Goal: Task Accomplishment & Management: Use online tool/utility

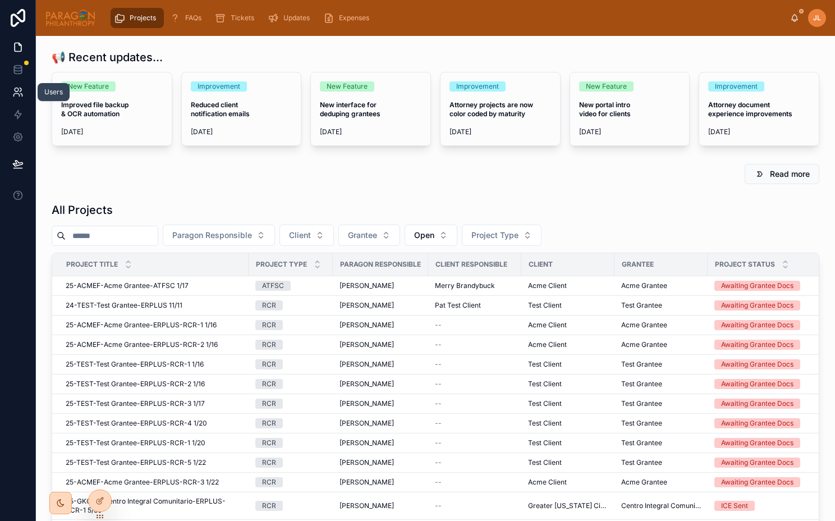
click at [27, 91] on link at bounding box center [17, 92] width 35 height 22
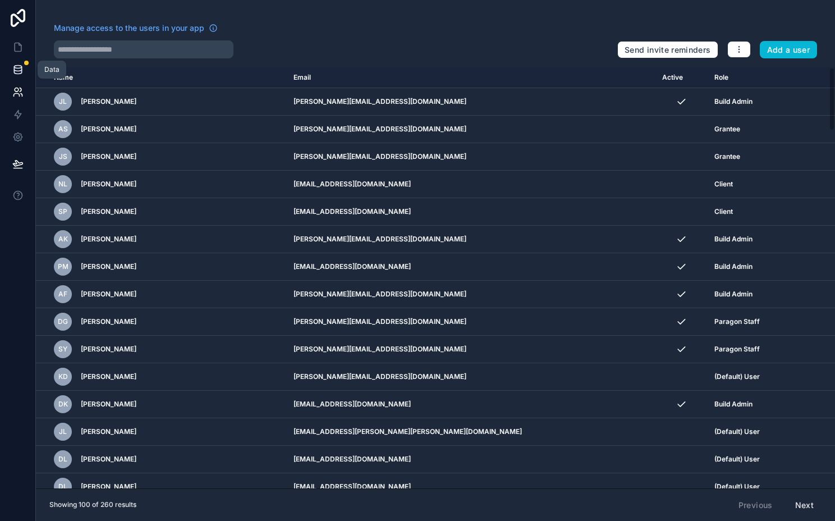
click at [21, 70] on icon at bounding box center [17, 72] width 7 height 4
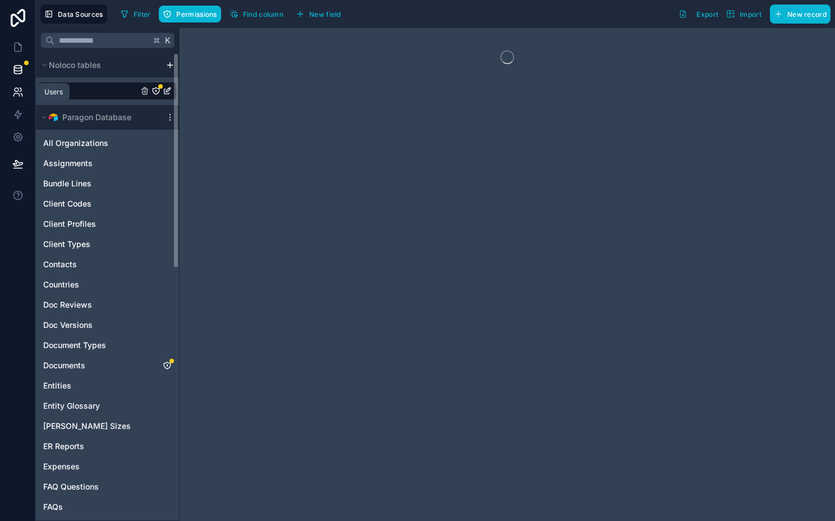
click at [20, 97] on icon at bounding box center [17, 91] width 11 height 11
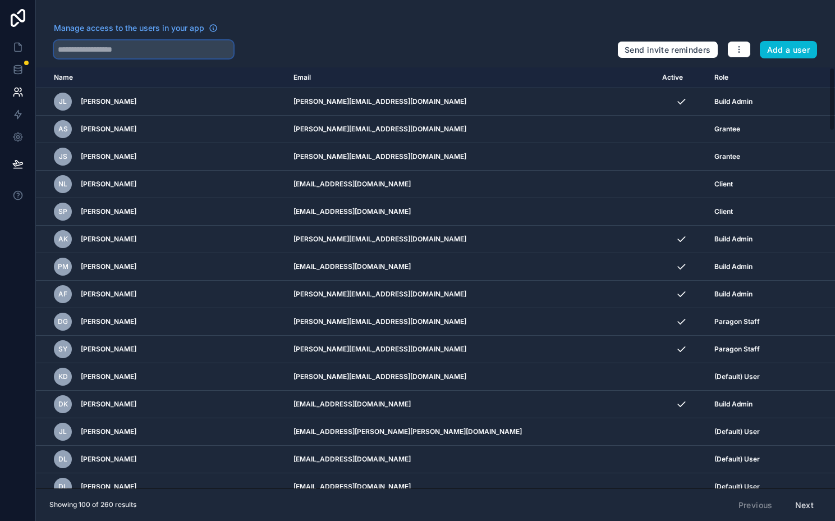
click at [95, 55] on input "text" at bounding box center [144, 49] width 180 height 18
type input "******"
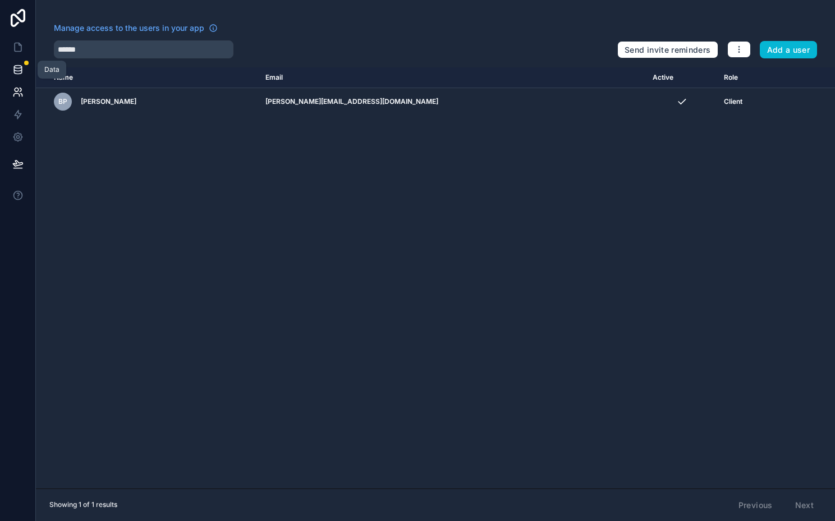
click at [17, 75] on link at bounding box center [17, 69] width 35 height 22
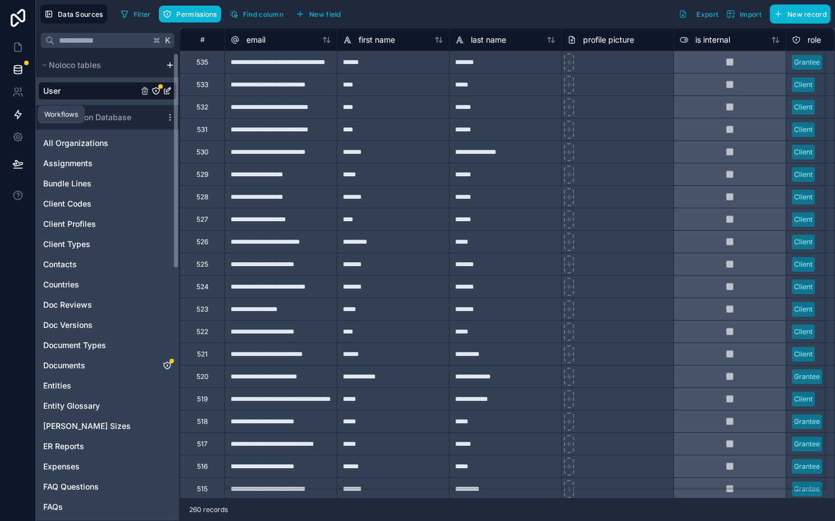
click at [24, 106] on link at bounding box center [17, 114] width 35 height 22
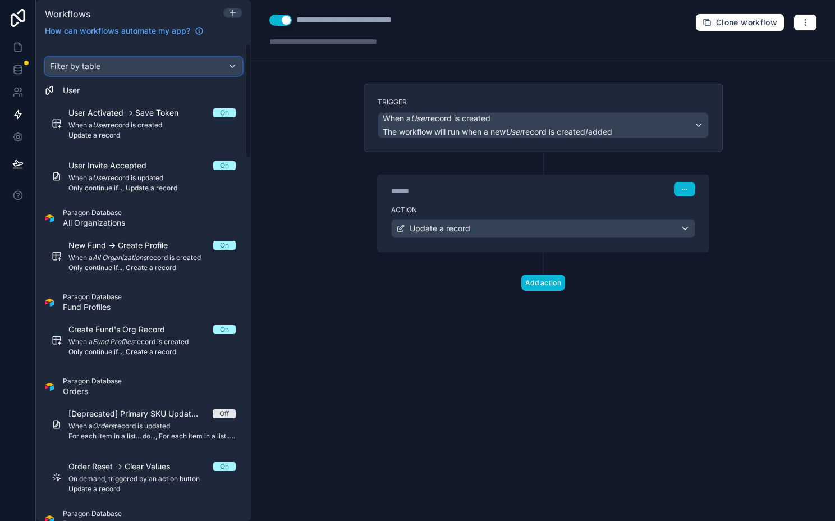
click at [76, 68] on span "Filter by table" at bounding box center [75, 66] width 51 height 10
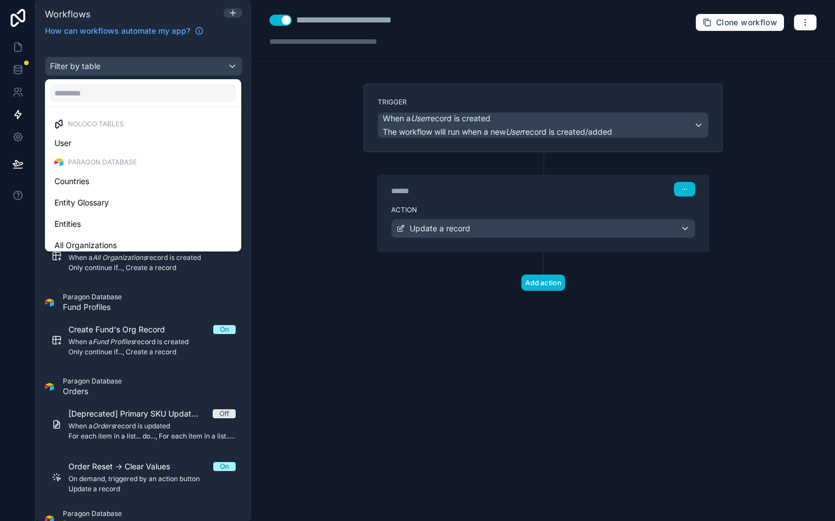
click at [82, 71] on div "scrollable content" at bounding box center [417, 260] width 835 height 521
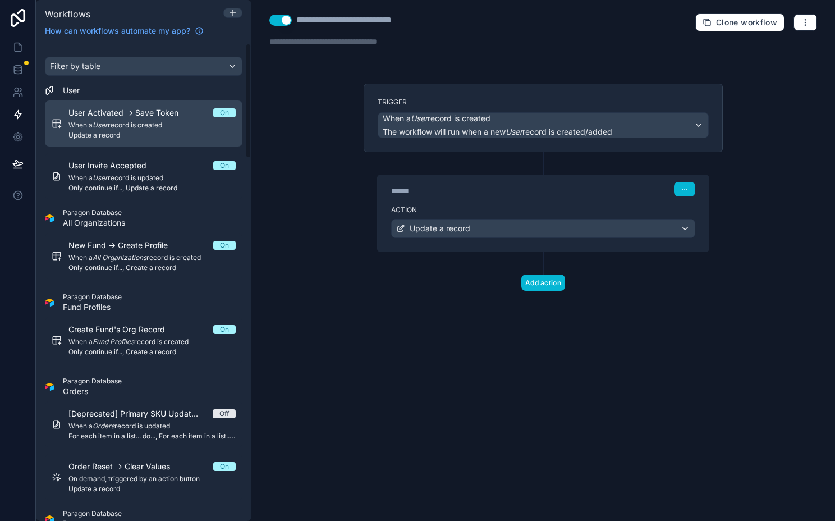
click at [124, 120] on div "User Activated -> Save Token On When a User record is created Update a record" at bounding box center [151, 123] width 167 height 33
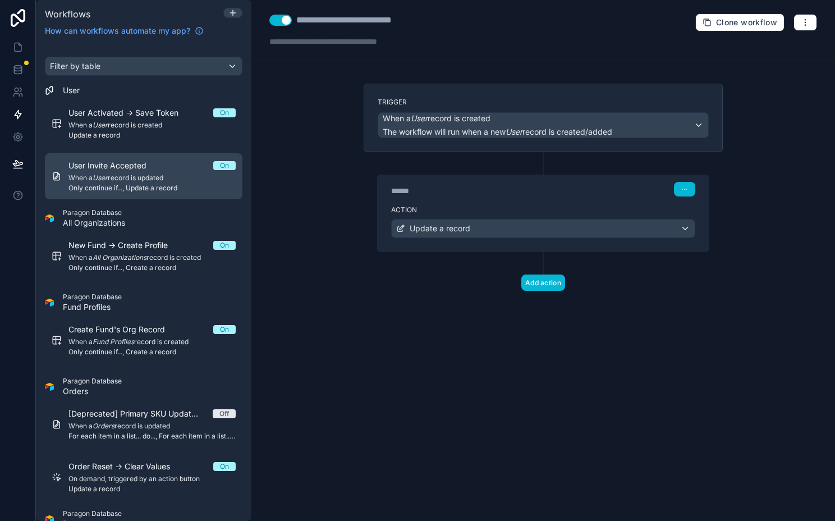
click at [135, 162] on span "User Invite Accepted" at bounding box center [113, 165] width 91 height 11
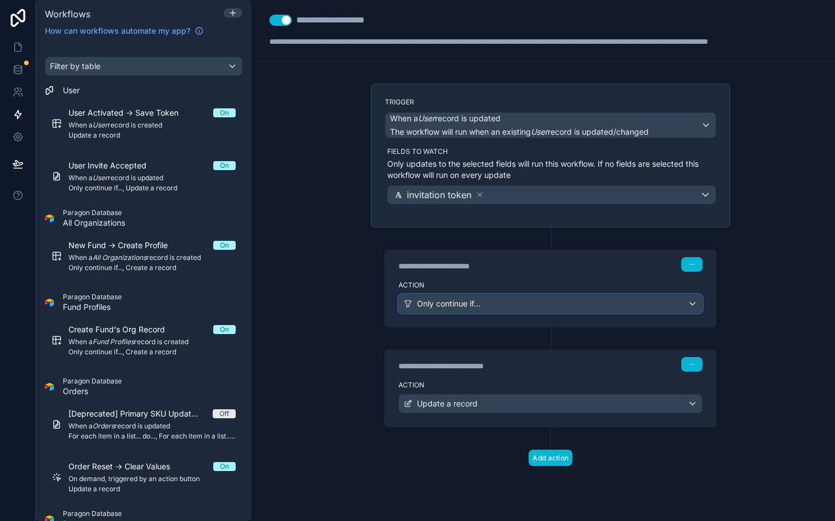
click at [475, 302] on span "Only continue if..." at bounding box center [448, 303] width 63 height 11
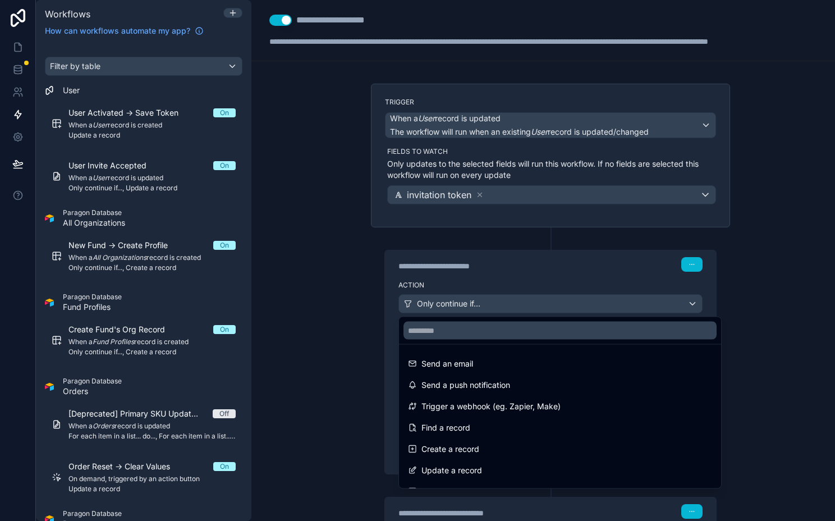
click at [475, 302] on div at bounding box center [417, 260] width 835 height 521
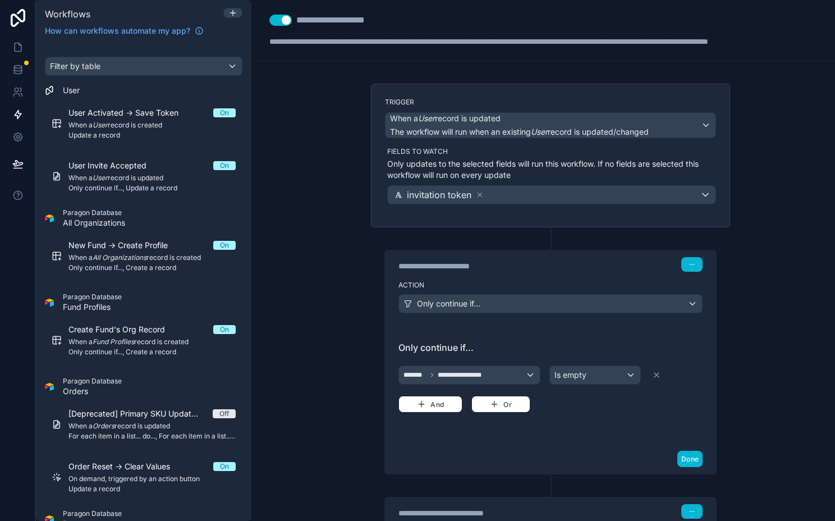
scroll to position [136, 0]
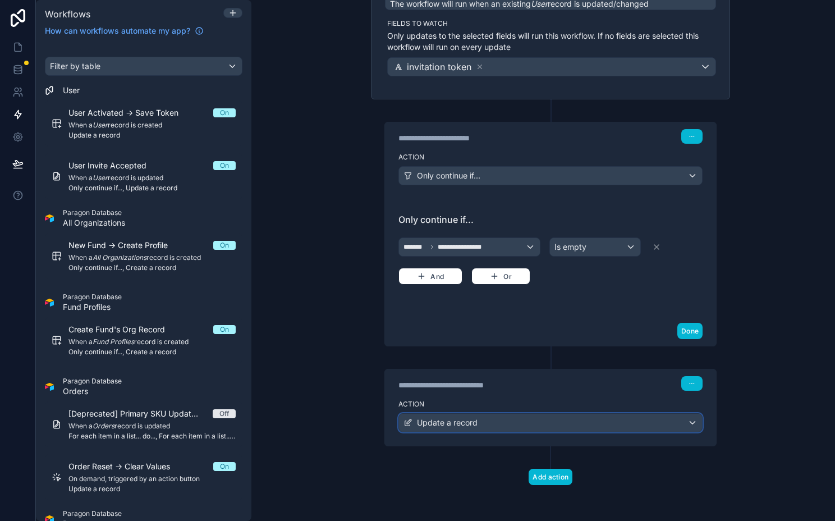
click at [488, 418] on div "Update a record" at bounding box center [550, 423] width 303 height 18
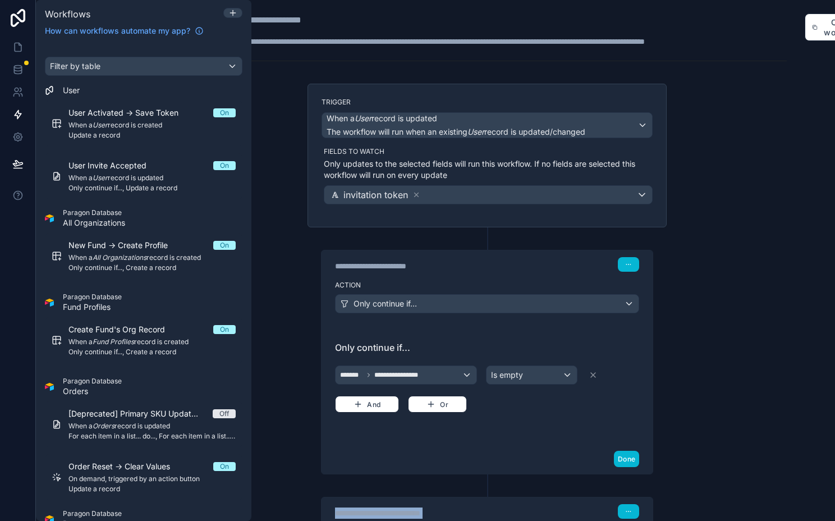
scroll to position [0, 116]
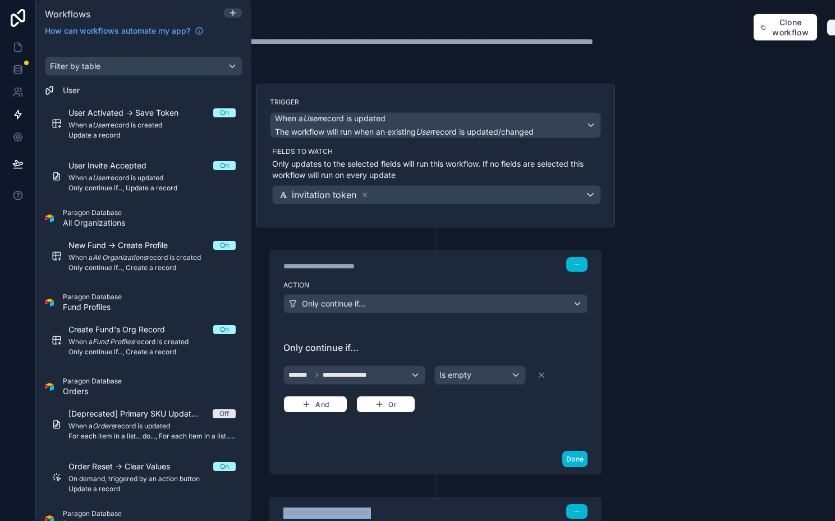
click at [829, 30] on button "button" at bounding box center [839, 27] width 24 height 17
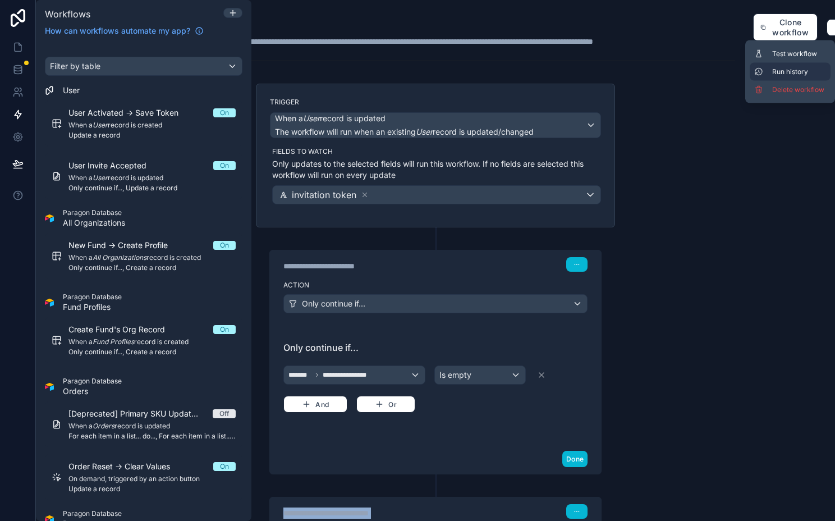
click at [797, 67] on span "Run history" at bounding box center [799, 71] width 54 height 9
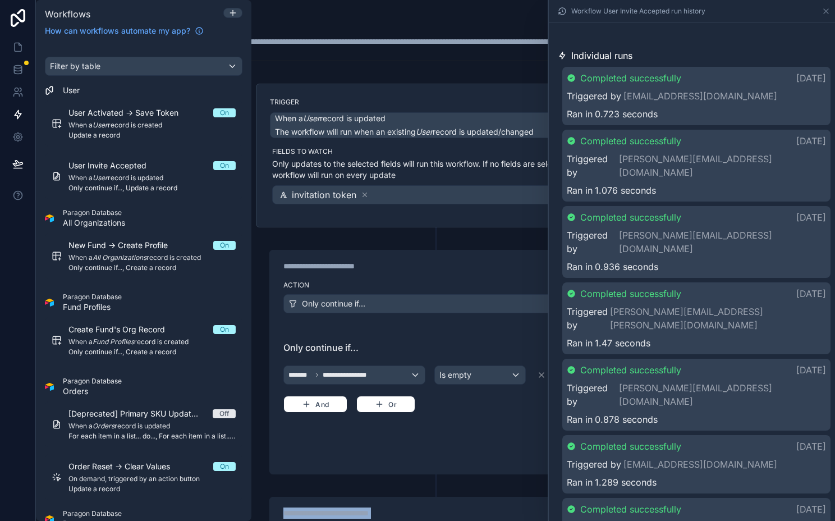
scroll to position [296, 0]
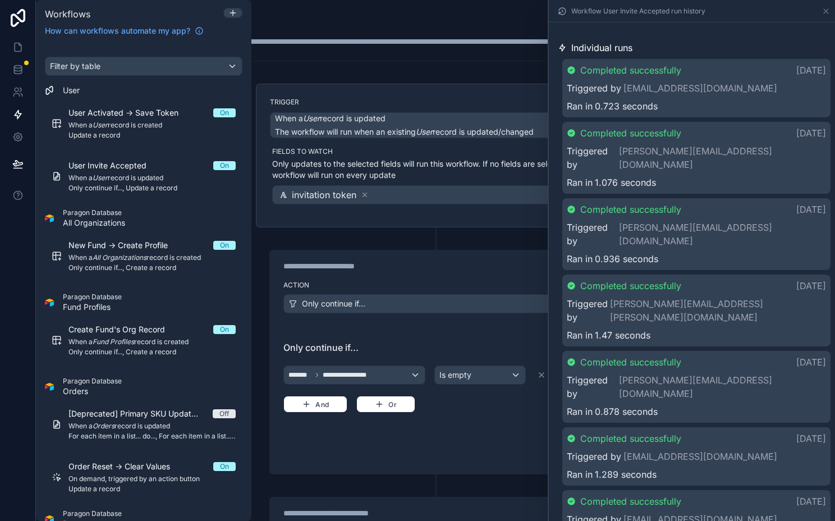
click at [698, 252] on div "Ran in 0.936 seconds" at bounding box center [696, 258] width 259 height 13
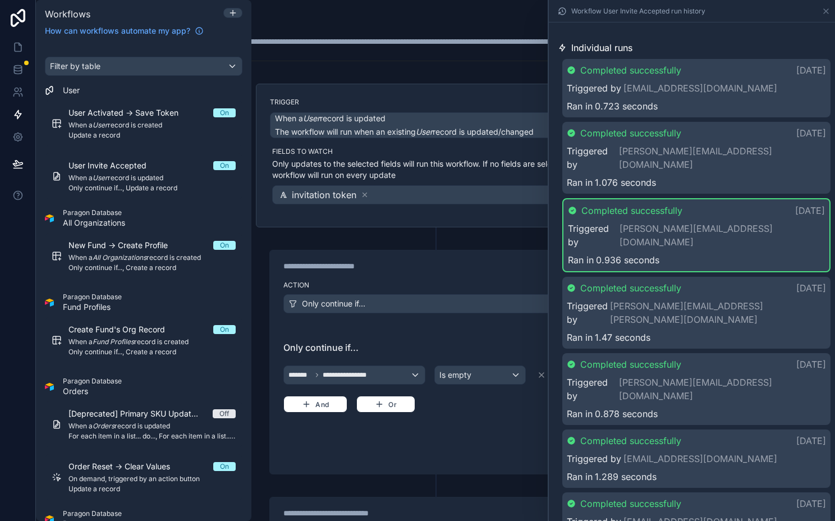
click at [711, 204] on div "Completed successfully [DATE]" at bounding box center [696, 210] width 257 height 13
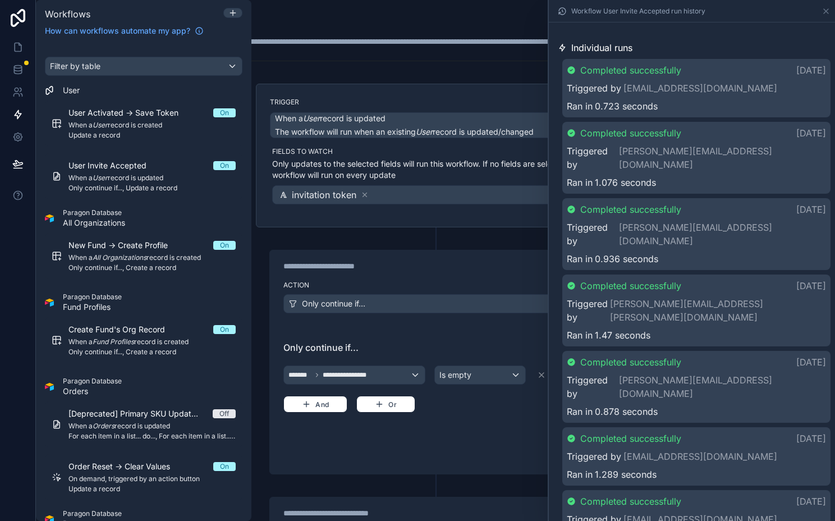
click at [711, 203] on div "Completed successfully [DATE]" at bounding box center [696, 209] width 259 height 13
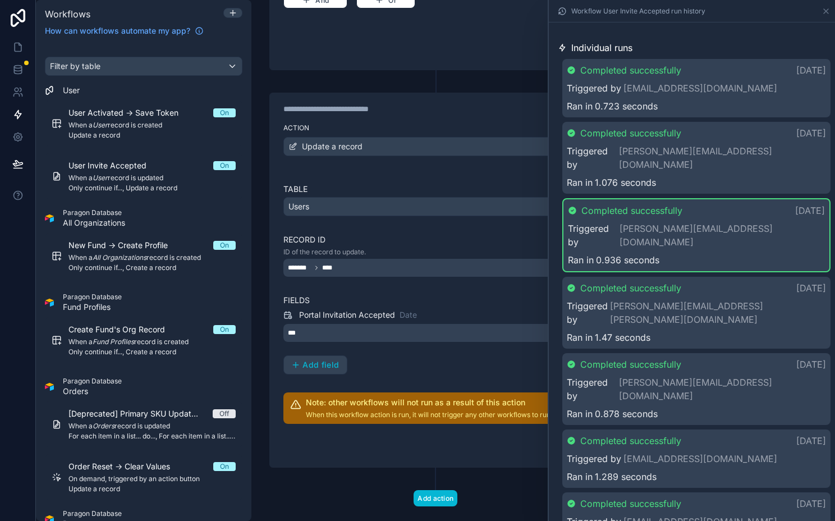
scroll to position [403, 116]
click at [7, 76] on link at bounding box center [17, 69] width 35 height 22
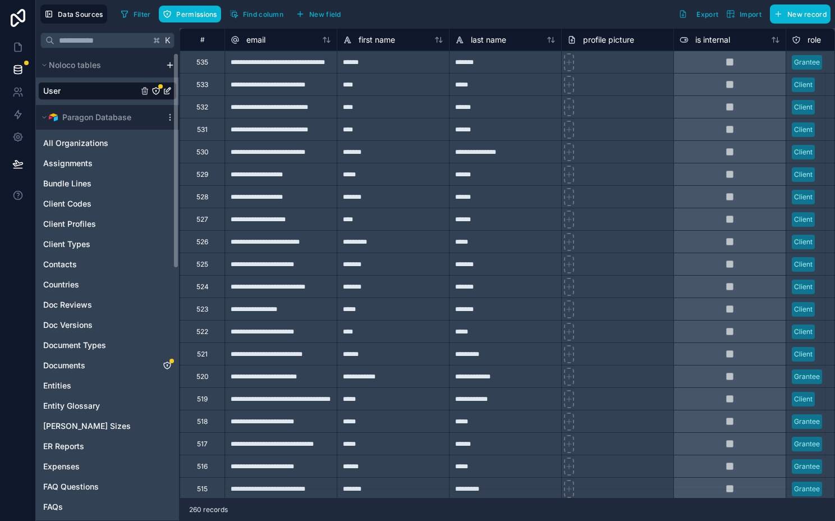
click at [98, 91] on link "User" at bounding box center [90, 90] width 95 height 11
click at [246, 19] on button "Find column" at bounding box center [257, 14] width 62 height 17
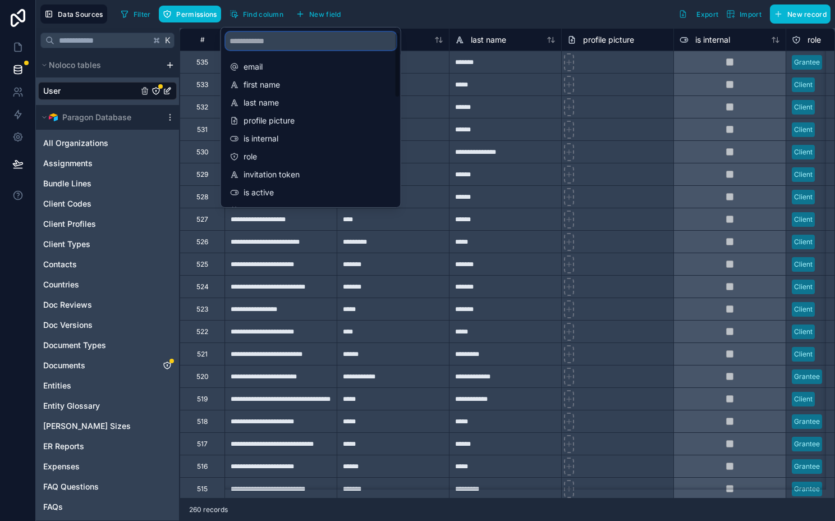
click at [257, 40] on input "scrollable content" at bounding box center [311, 41] width 171 height 18
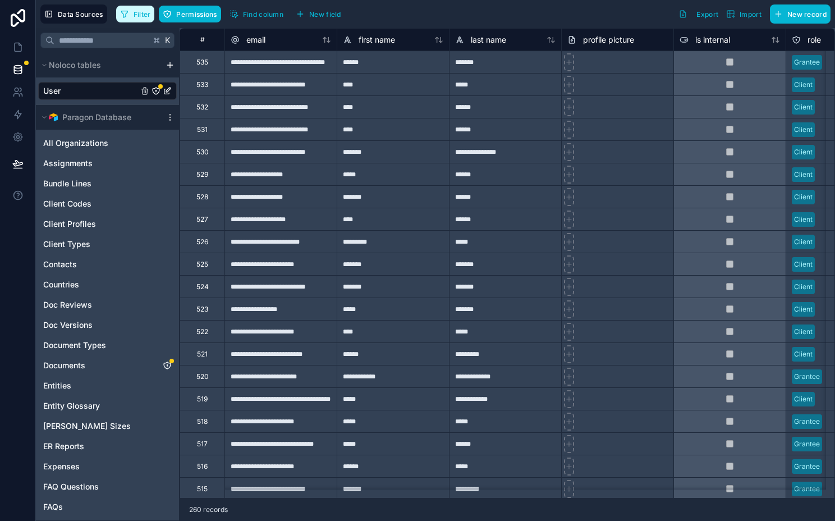
click at [142, 12] on span "Filter" at bounding box center [142, 14] width 17 height 8
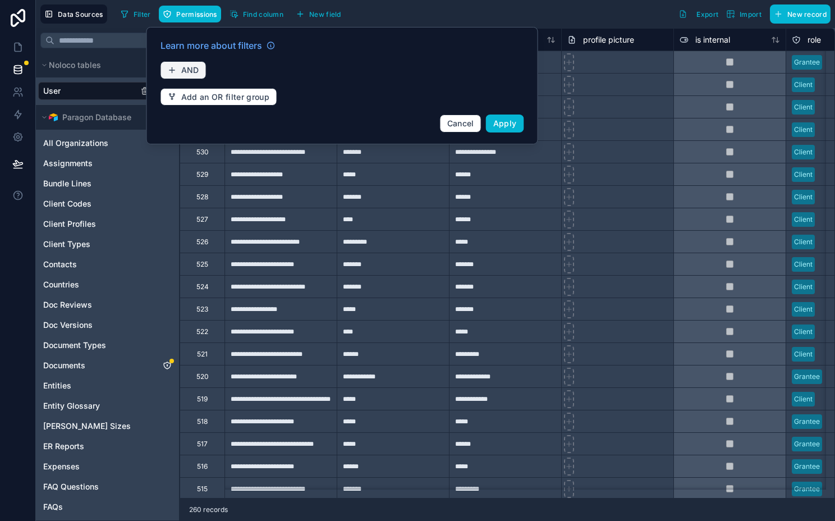
click at [177, 70] on button "AND" at bounding box center [183, 70] width 46 height 18
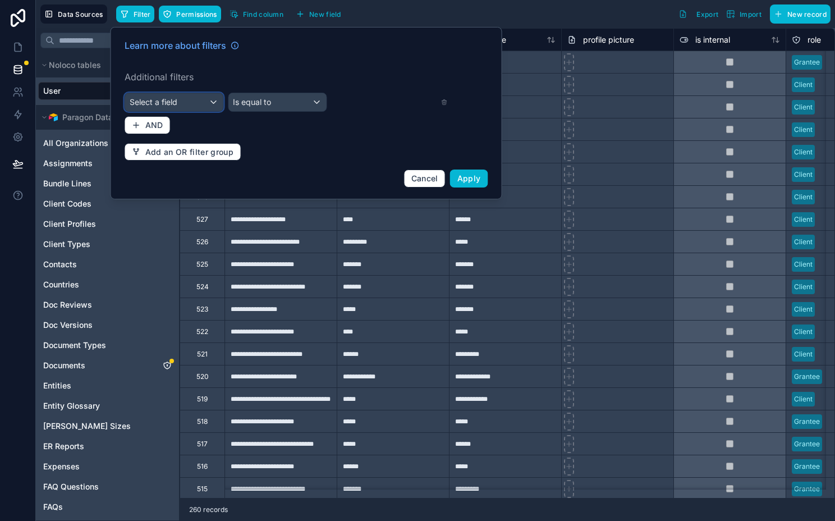
click at [193, 103] on div "Select a field" at bounding box center [174, 102] width 98 height 18
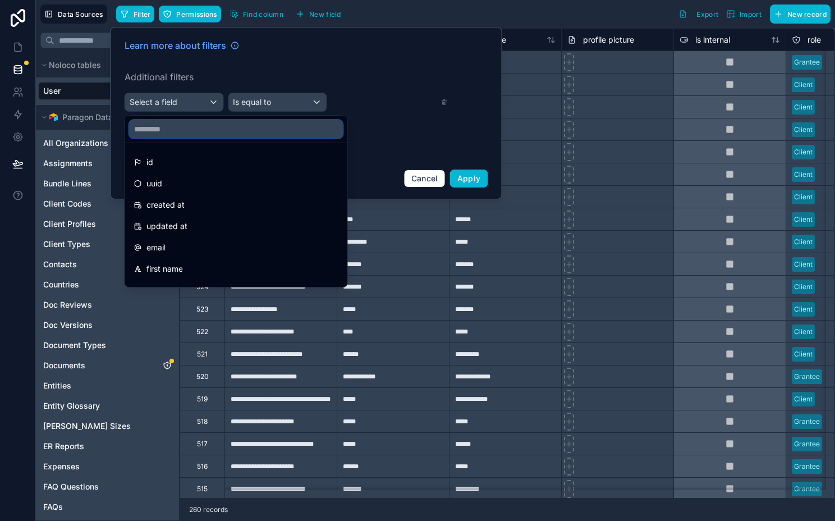
click at [192, 125] on input "text" at bounding box center [236, 129] width 213 height 18
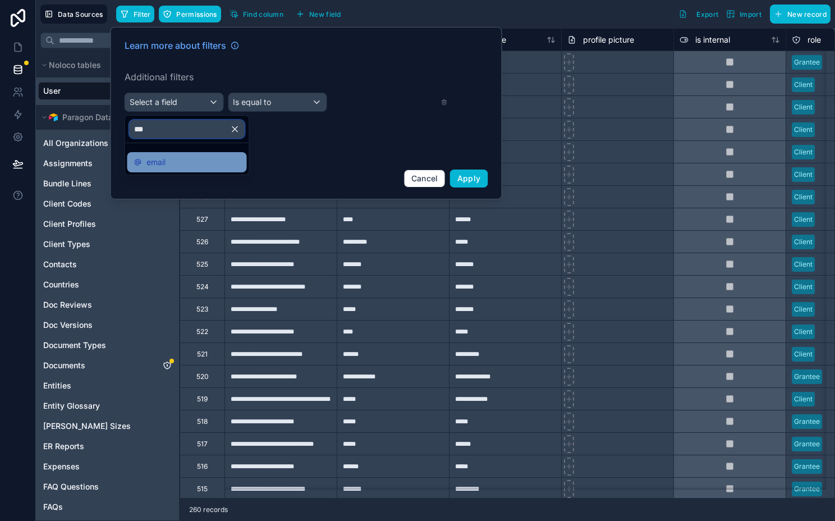
type input "***"
click at [203, 154] on div "email" at bounding box center [187, 162] width 120 height 20
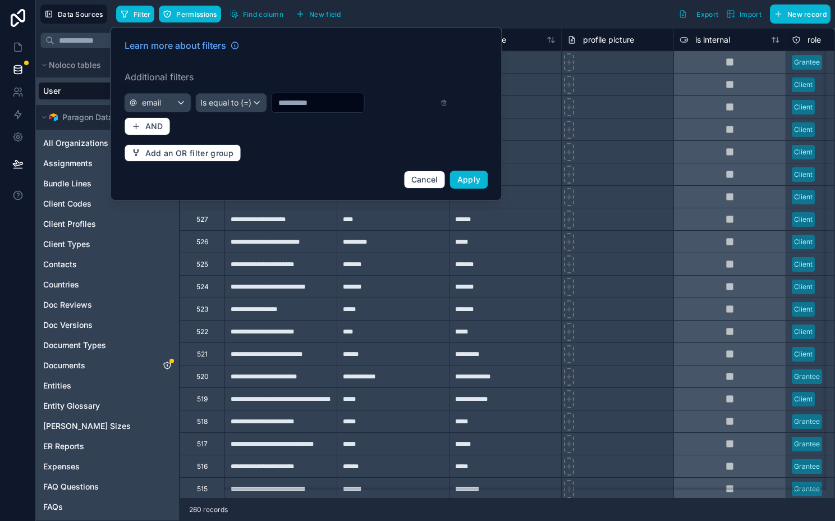
click at [285, 103] on input "text" at bounding box center [318, 103] width 92 height 16
type input "******"
click at [204, 105] on span "Is equal to (=)" at bounding box center [219, 102] width 51 height 11
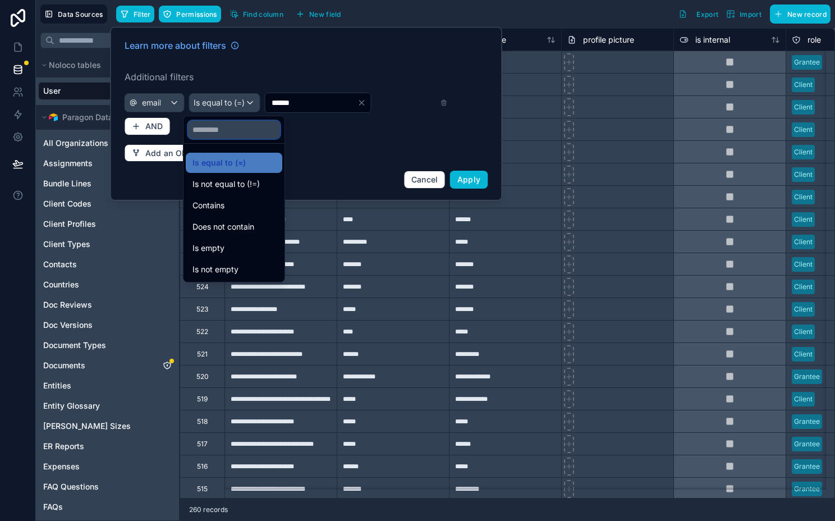
click at [224, 129] on input "text" at bounding box center [234, 130] width 92 height 18
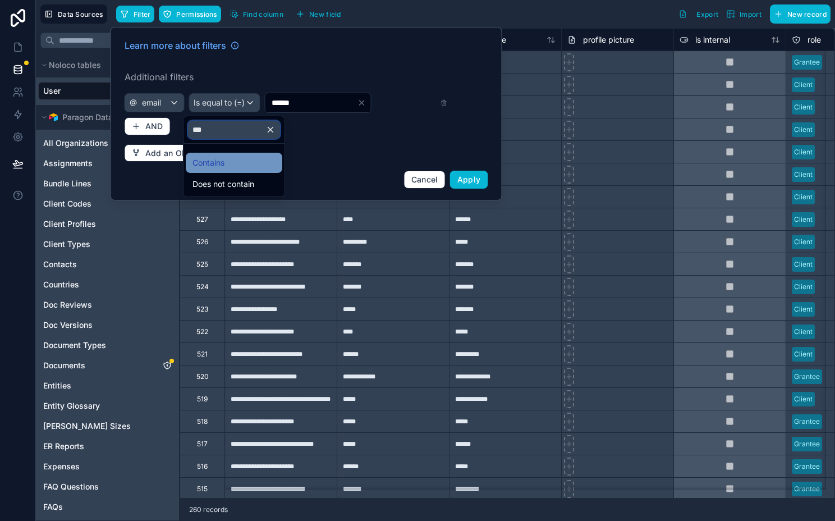
type input "***"
click at [235, 163] on div "Contains" at bounding box center [233, 162] width 83 height 13
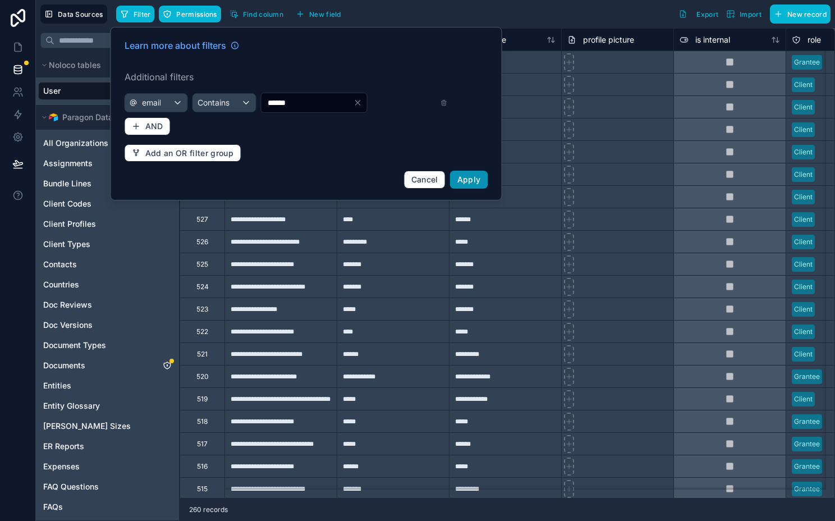
click at [453, 175] on button "Apply" at bounding box center [469, 180] width 38 height 18
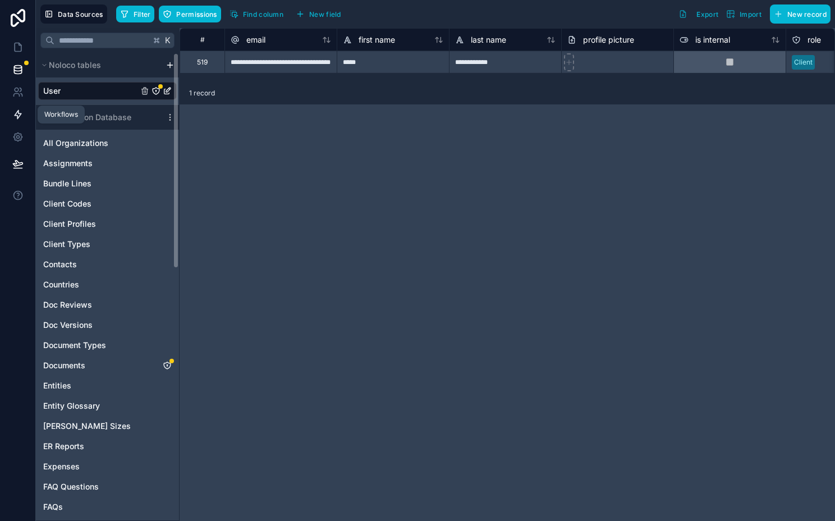
click at [19, 108] on link at bounding box center [17, 114] width 35 height 22
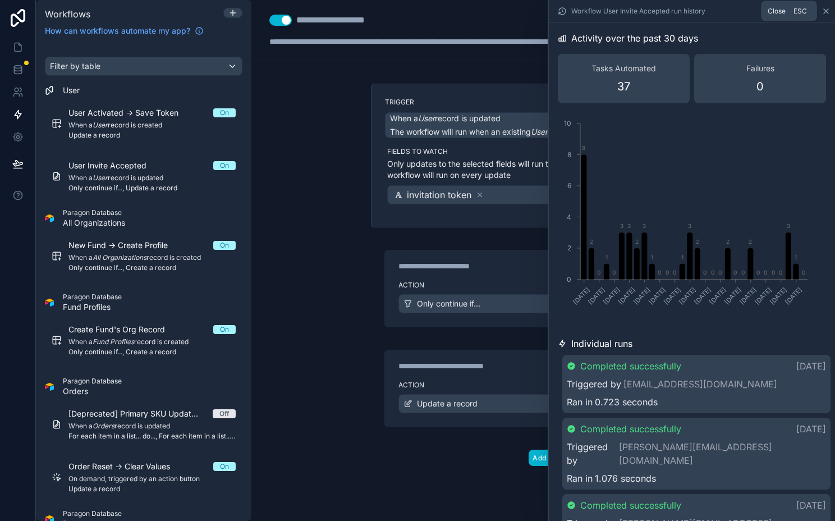
click at [822, 12] on icon at bounding box center [826, 11] width 9 height 9
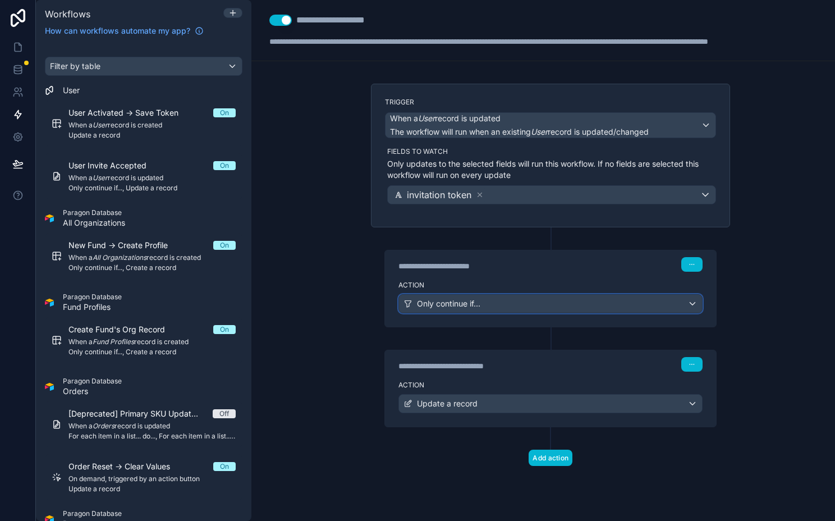
click at [458, 301] on span "Only continue if..." at bounding box center [448, 303] width 63 height 11
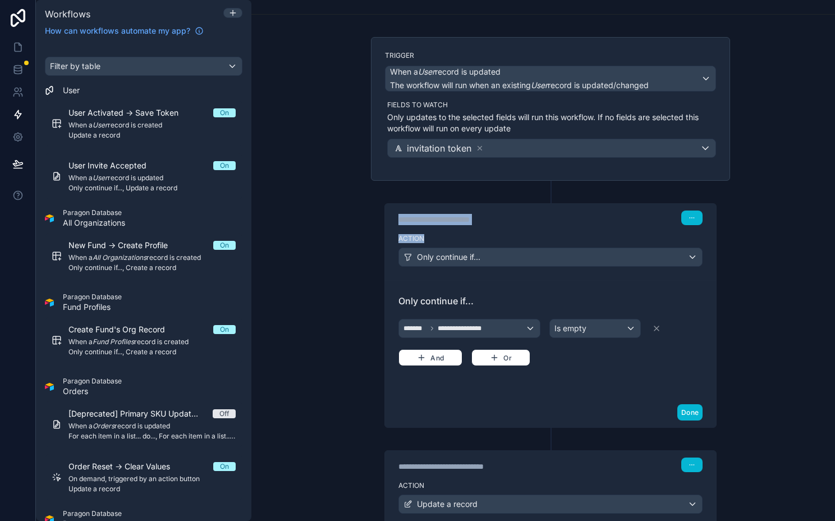
scroll to position [52, 0]
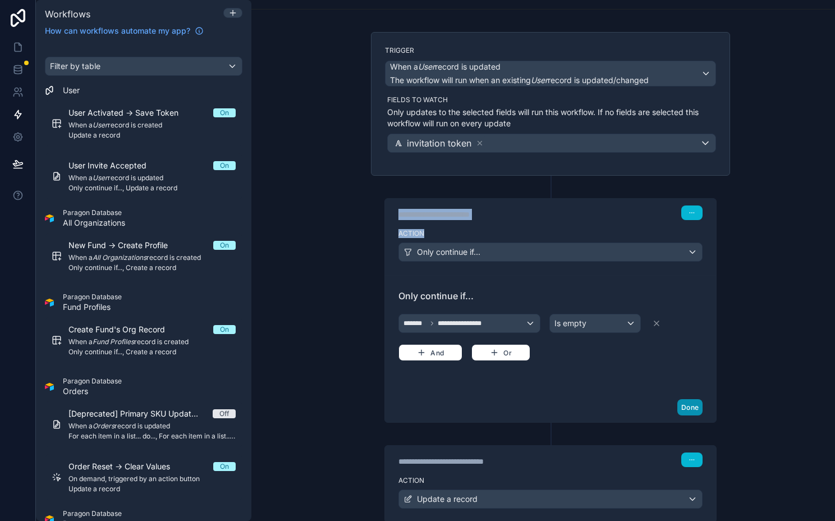
click at [699, 409] on button "Done" at bounding box center [689, 407] width 25 height 16
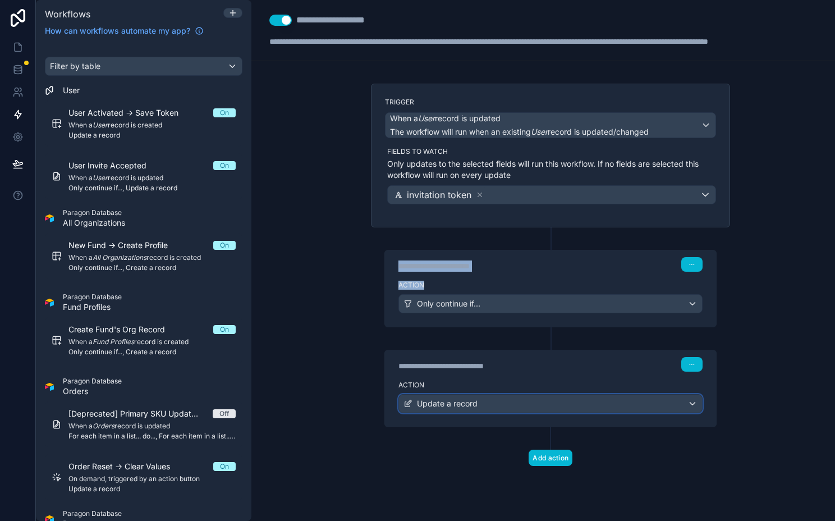
click at [481, 405] on div "Update a record" at bounding box center [550, 404] width 303 height 18
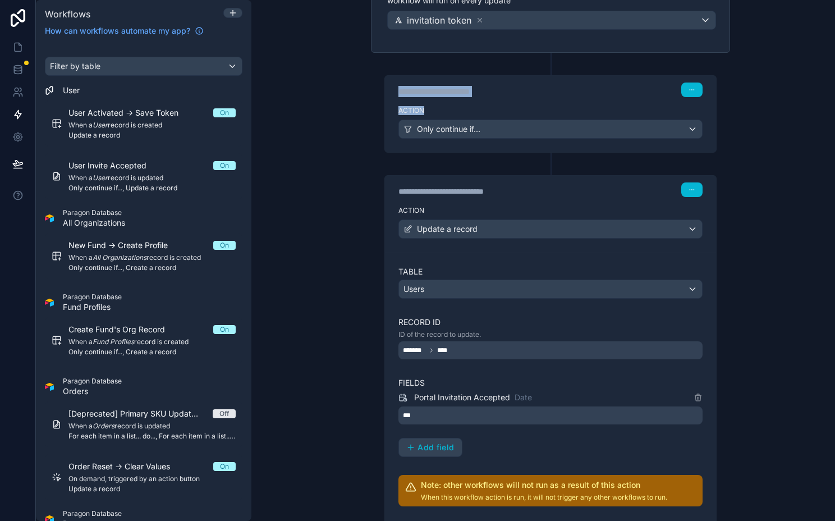
scroll to position [227, 0]
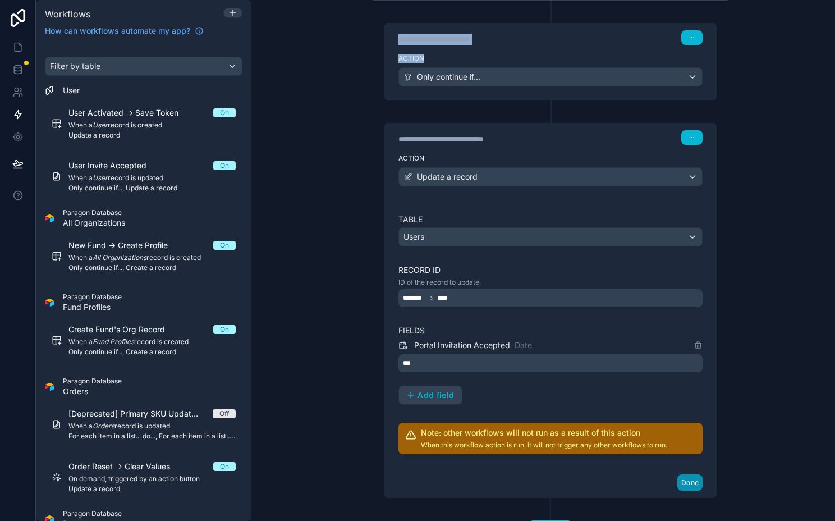
click at [691, 485] on button "Done" at bounding box center [689, 482] width 25 height 16
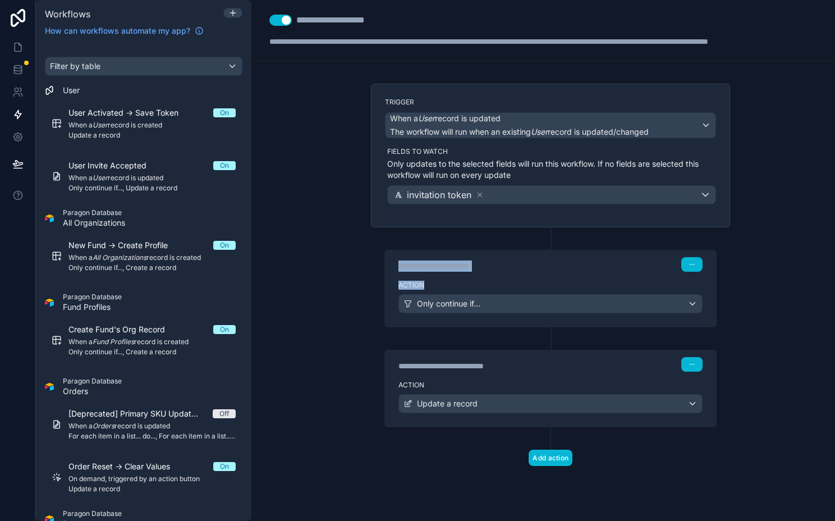
scroll to position [0, 116]
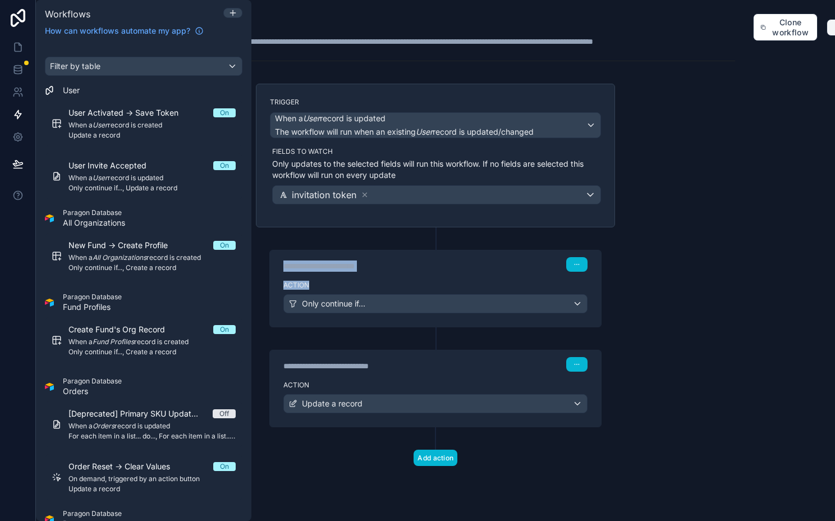
click at [832, 28] on button "button" at bounding box center [839, 27] width 24 height 17
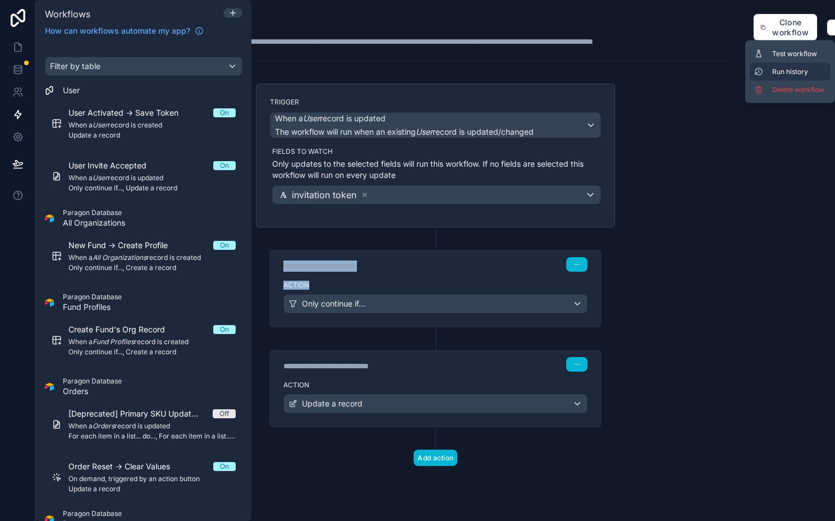
click at [791, 66] on button "Run history" at bounding box center [790, 72] width 81 height 18
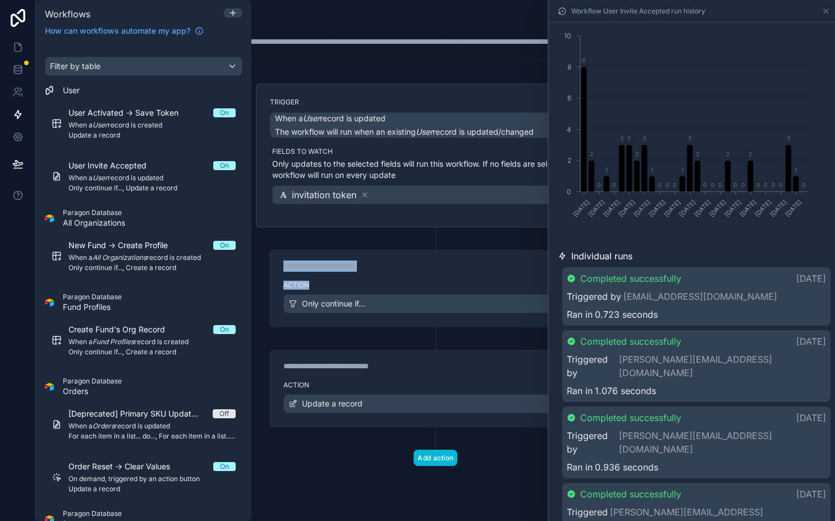
scroll to position [99, 0]
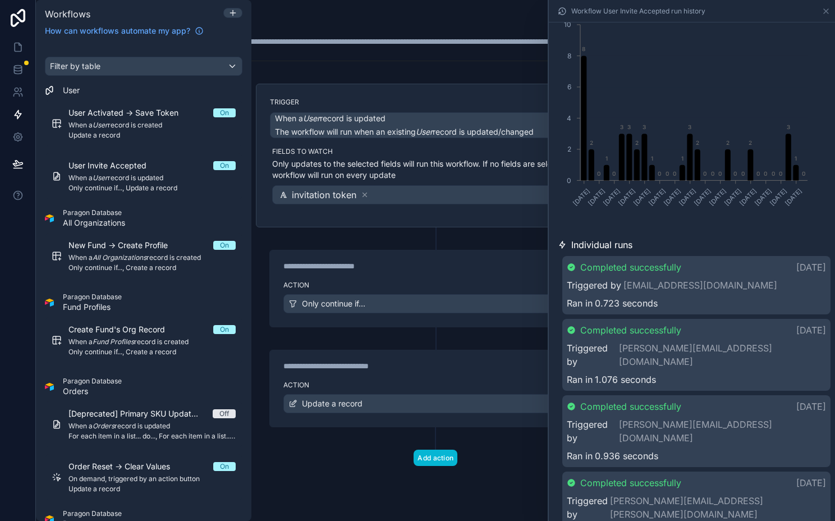
click at [691, 449] on div "Ran in 0.936 seconds" at bounding box center [696, 455] width 259 height 13
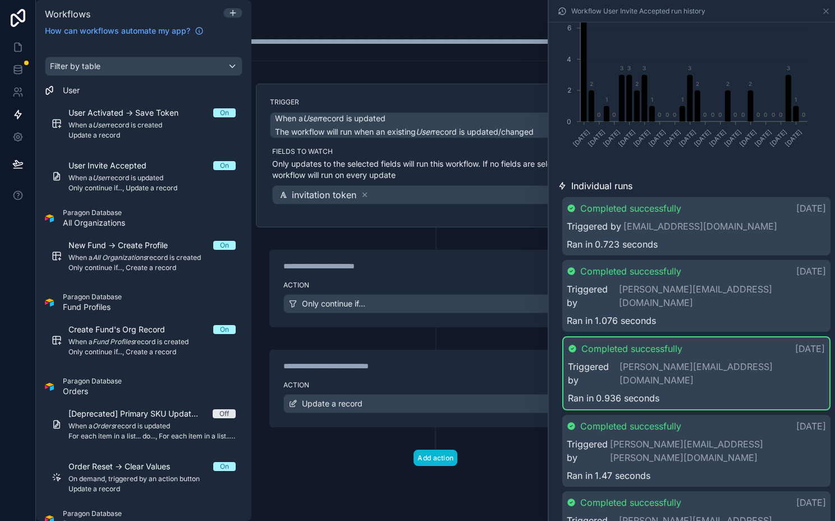
scroll to position [158, 0]
click at [366, 348] on div "**********" at bounding box center [435, 377] width 359 height 100
click at [823, 12] on icon at bounding box center [826, 11] width 9 height 9
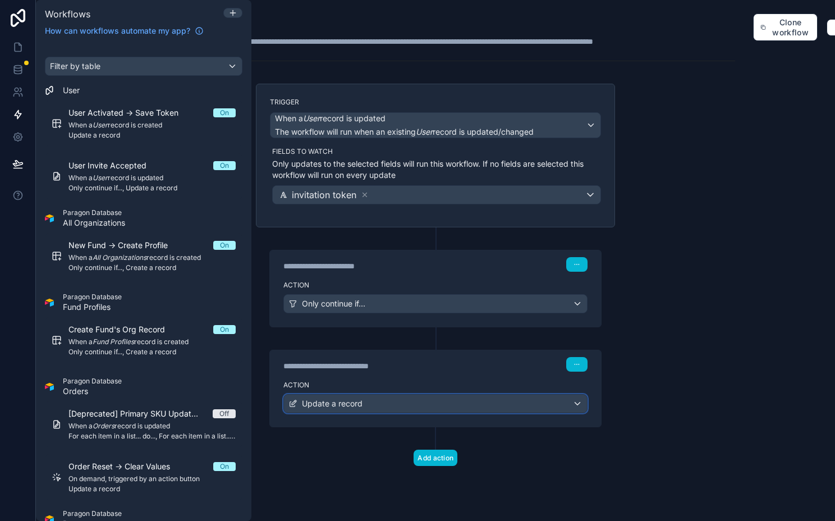
click at [386, 398] on div "Update a record" at bounding box center [435, 404] width 303 height 18
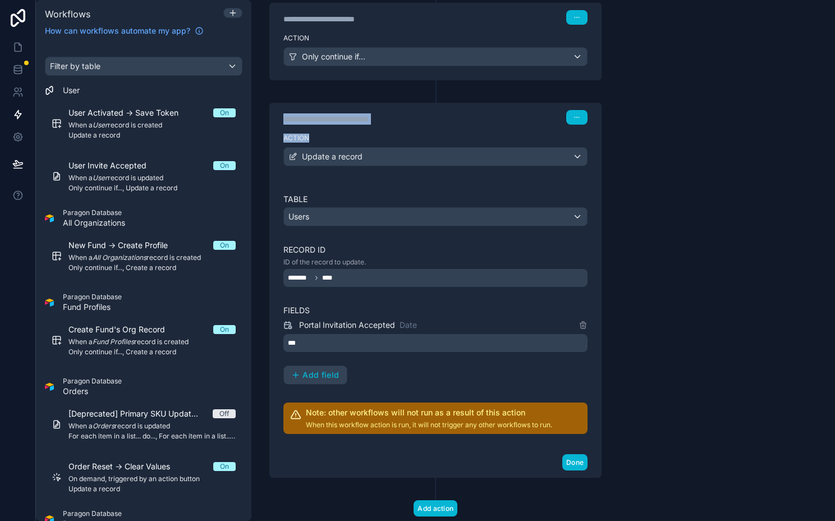
scroll to position [286, 116]
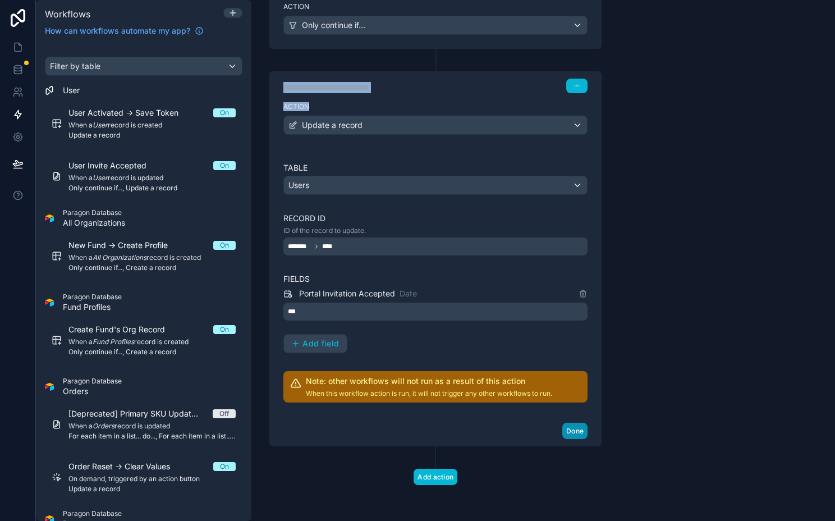
click at [577, 423] on button "Done" at bounding box center [574, 431] width 25 height 16
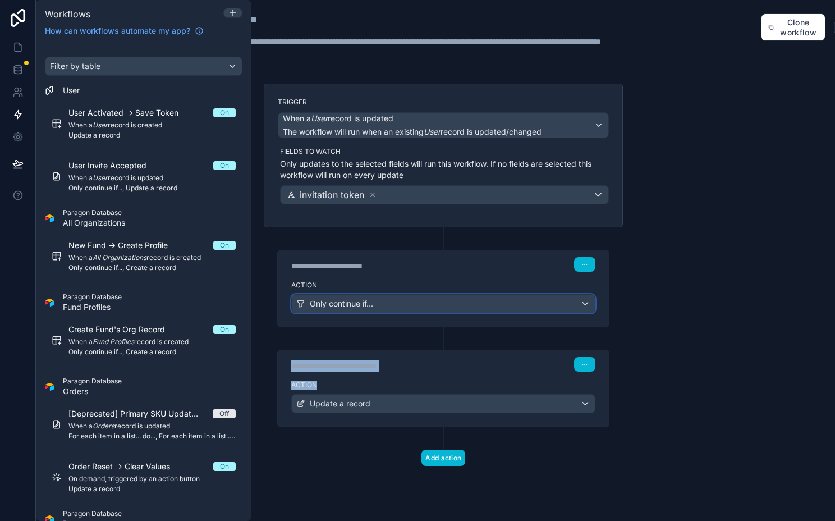
click at [370, 301] on span "Only continue if..." at bounding box center [341, 303] width 63 height 11
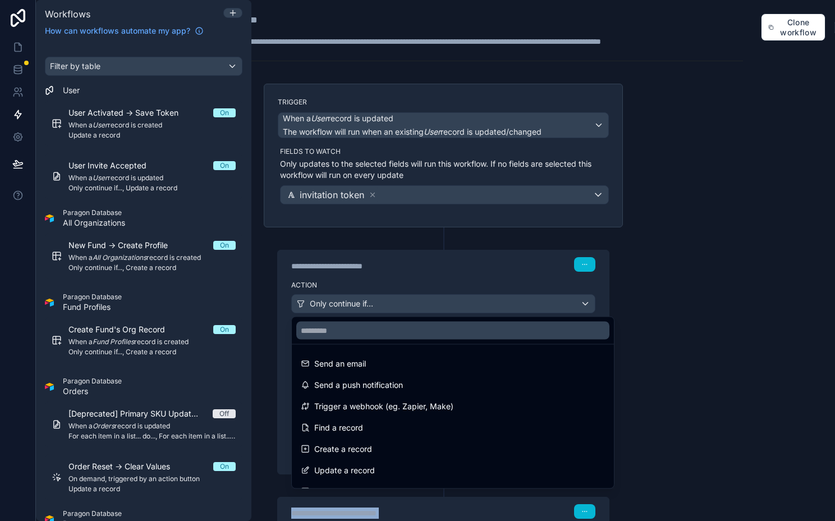
click at [370, 301] on div at bounding box center [417, 260] width 835 height 521
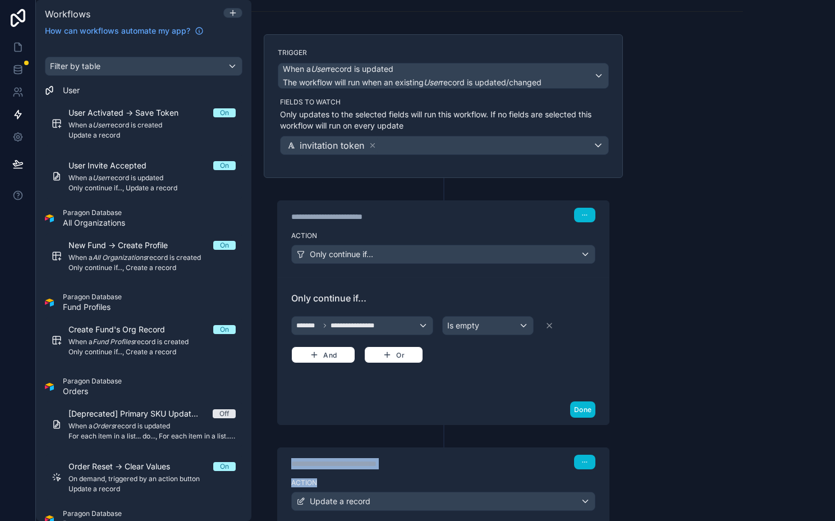
scroll to position [54, 107]
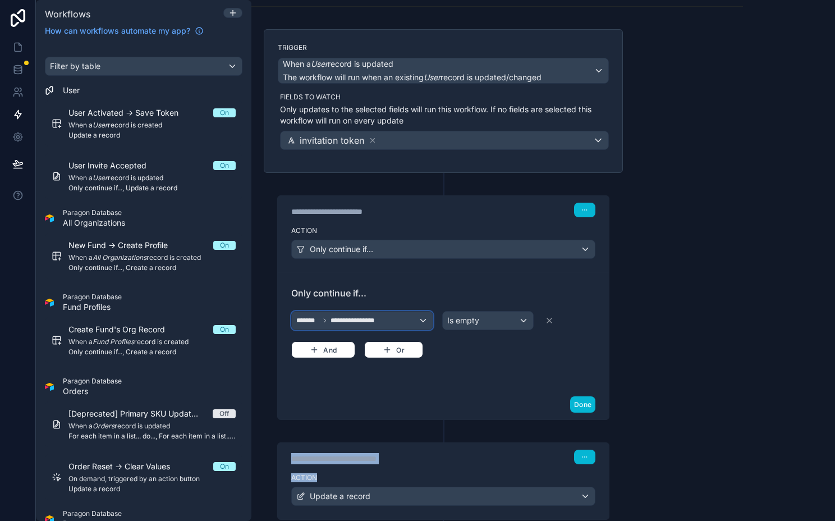
click at [389, 323] on div "**********" at bounding box center [362, 320] width 141 height 18
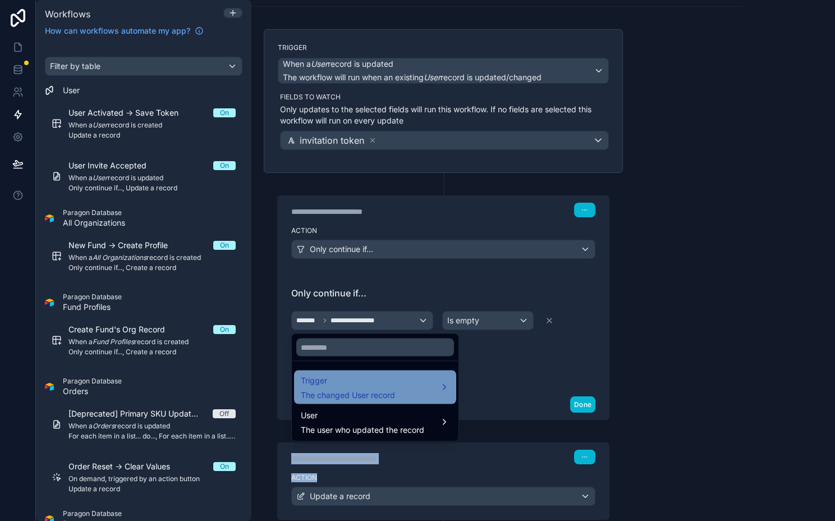
click at [357, 392] on span "The changed User record" at bounding box center [348, 394] width 94 height 11
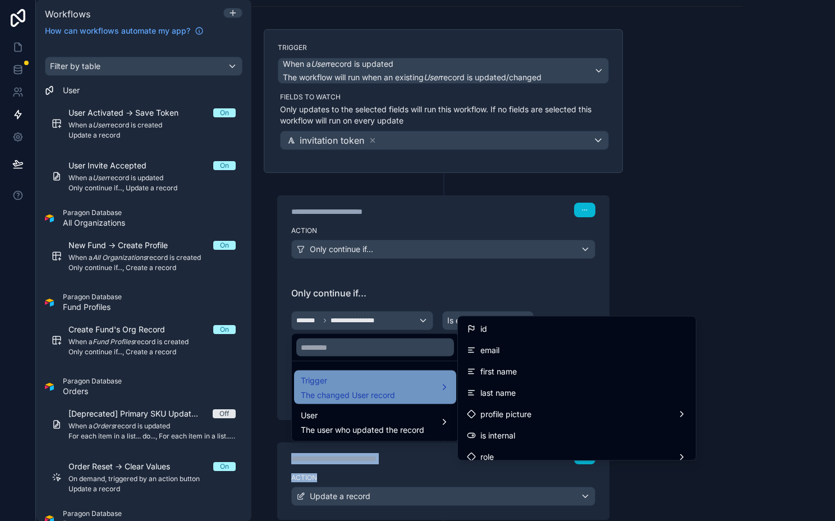
click at [365, 392] on span "The changed User record" at bounding box center [348, 394] width 94 height 11
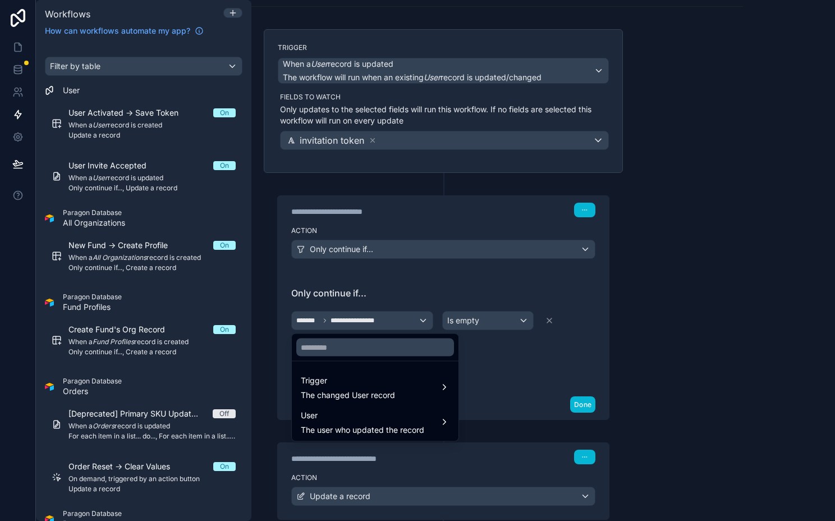
click at [347, 319] on div at bounding box center [417, 260] width 835 height 521
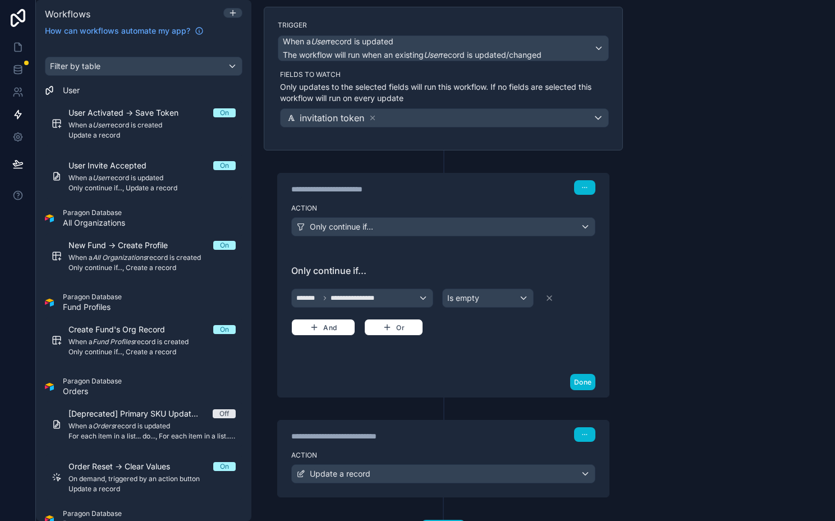
scroll to position [77, 107]
click at [389, 292] on div "**********" at bounding box center [362, 297] width 141 height 18
click at [15, 71] on icon at bounding box center [17, 69] width 11 height 11
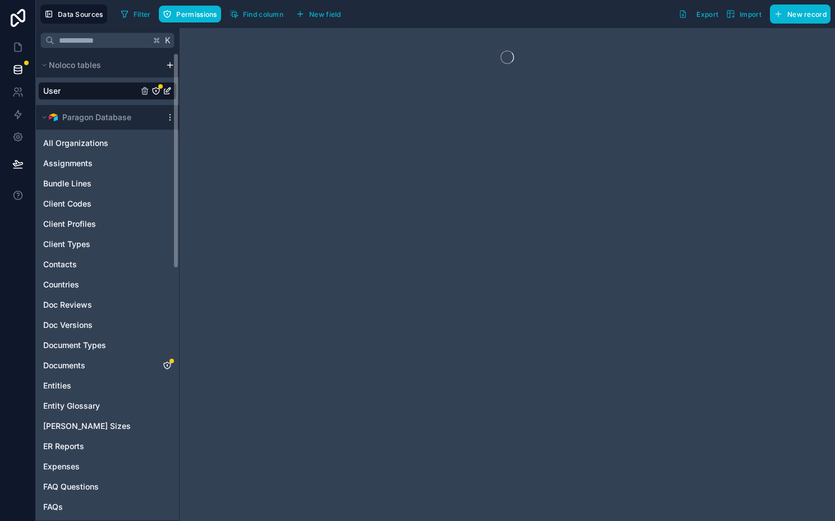
click at [104, 93] on link "User" at bounding box center [90, 90] width 95 height 11
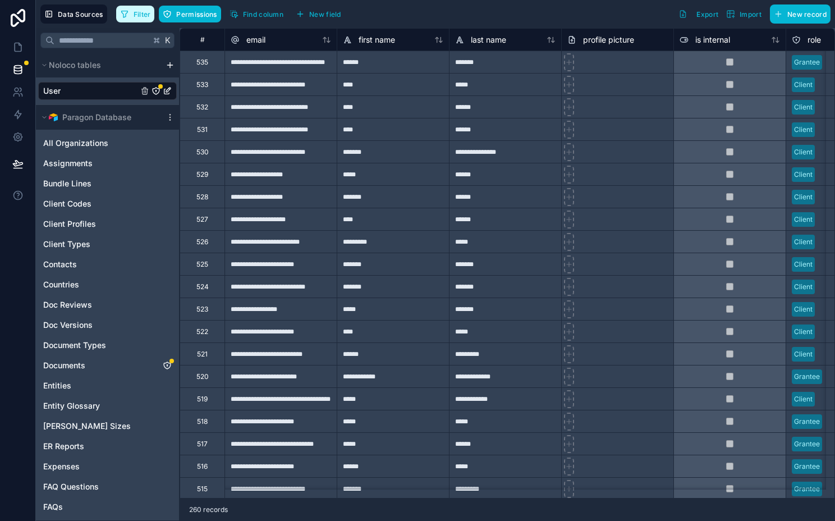
click at [150, 11] on button "Filter" at bounding box center [135, 14] width 39 height 17
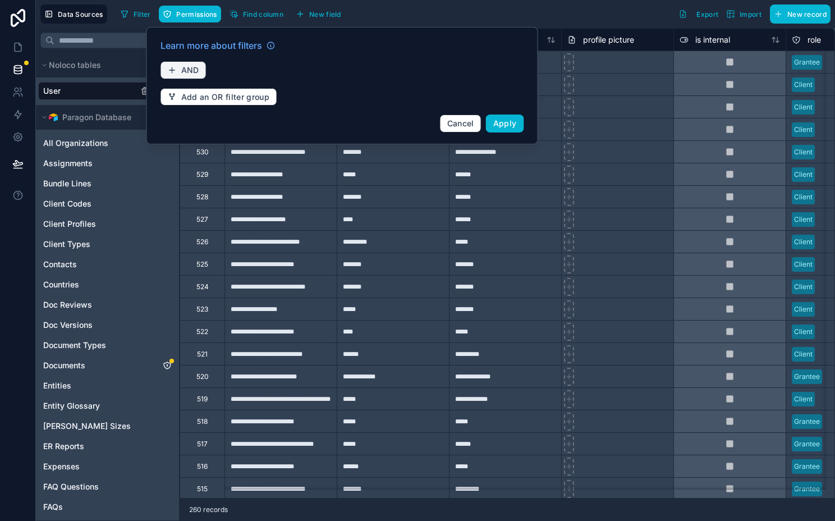
click at [175, 70] on icon "button" at bounding box center [172, 70] width 9 height 9
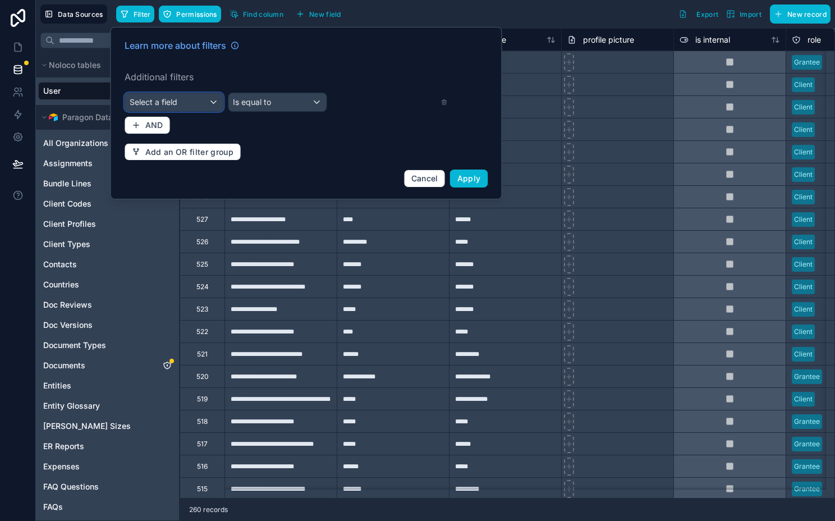
click at [189, 102] on div "Select a field" at bounding box center [174, 102] width 98 height 18
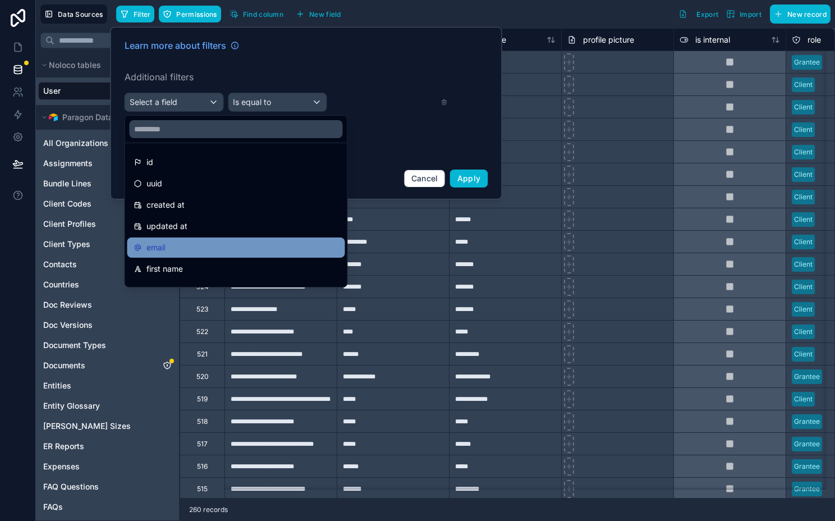
click at [169, 245] on div "email" at bounding box center [236, 247] width 204 height 13
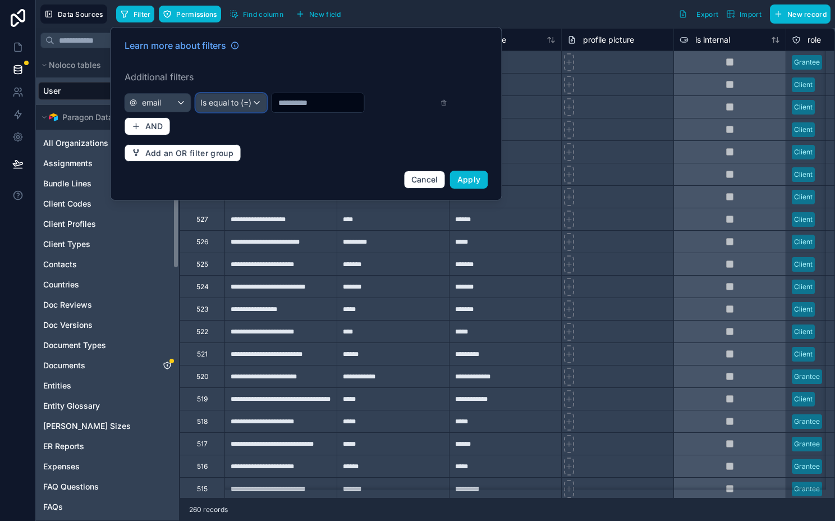
click at [230, 105] on span "Is equal to (=)" at bounding box center [225, 102] width 51 height 11
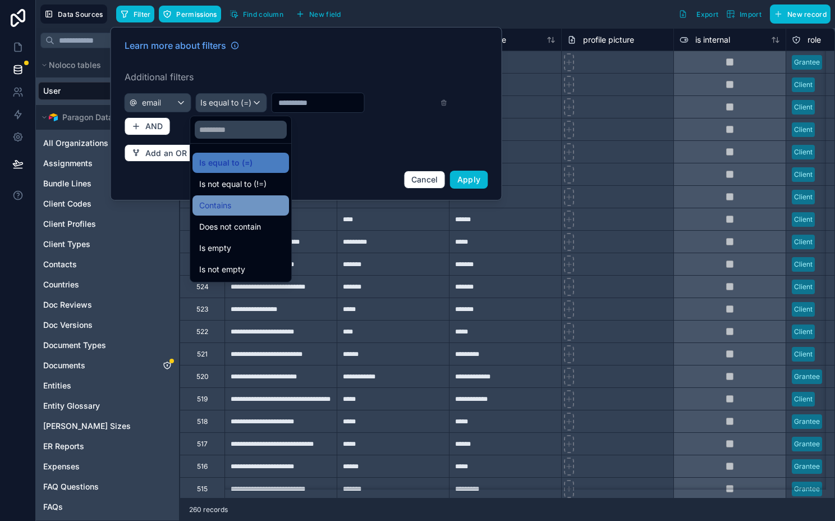
click at [231, 215] on div "Contains" at bounding box center [240, 205] width 97 height 20
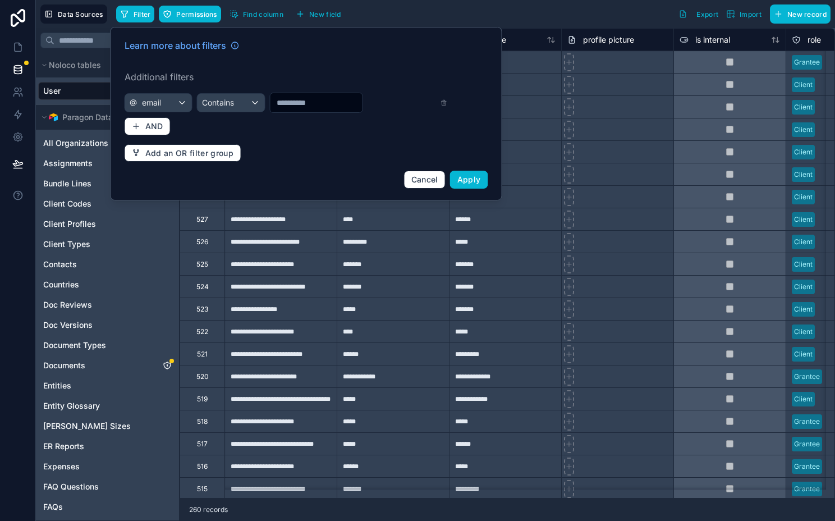
click at [303, 104] on input "text" at bounding box center [316, 103] width 92 height 16
type input "******"
click at [471, 173] on button "Apply" at bounding box center [469, 180] width 38 height 18
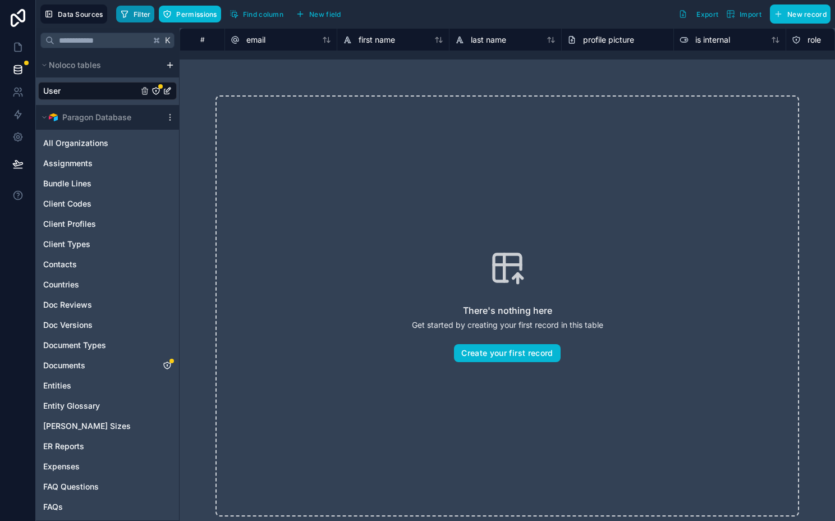
click at [134, 13] on span "Filter" at bounding box center [142, 14] width 17 height 8
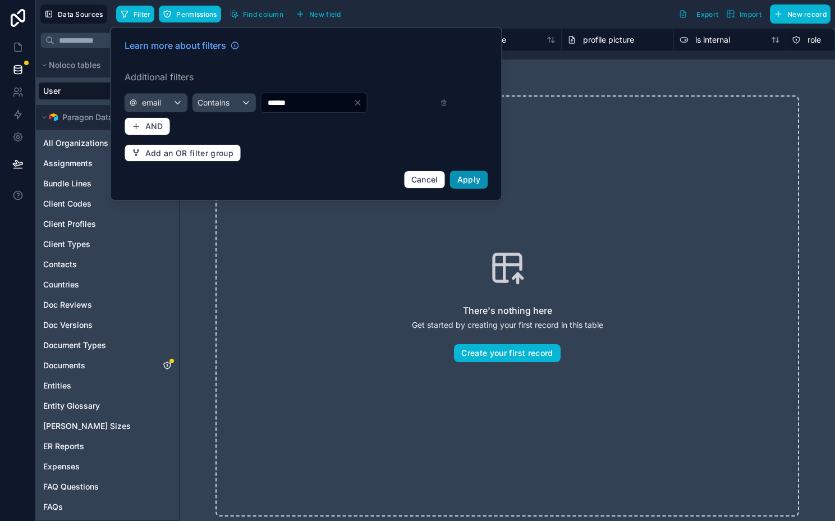
click at [460, 181] on span "Apply" at bounding box center [469, 180] width 24 height 10
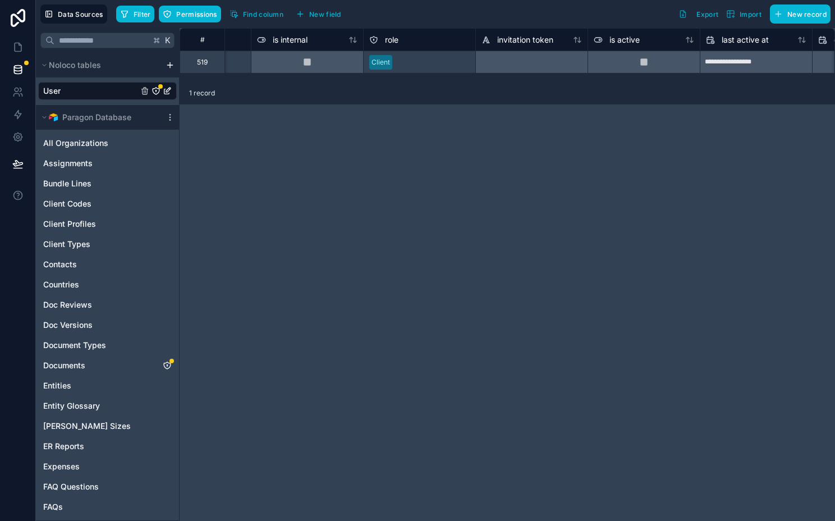
scroll to position [0, 447]
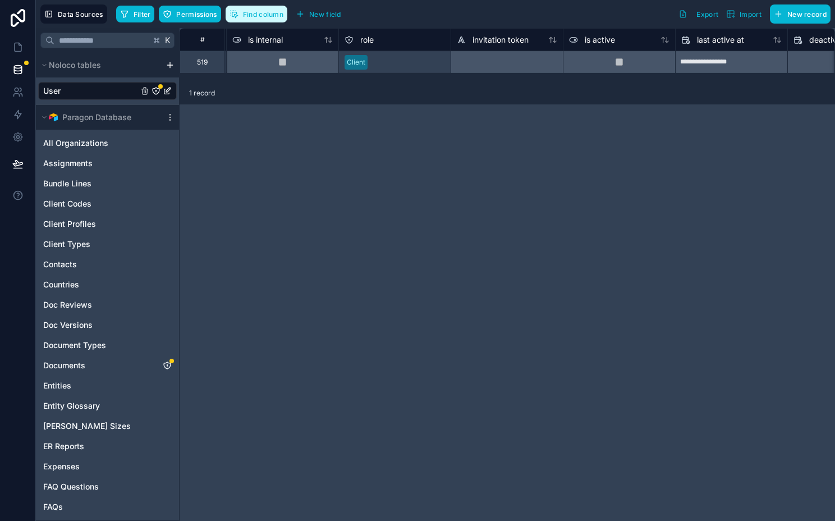
click at [259, 17] on span "Find column" at bounding box center [263, 14] width 40 height 8
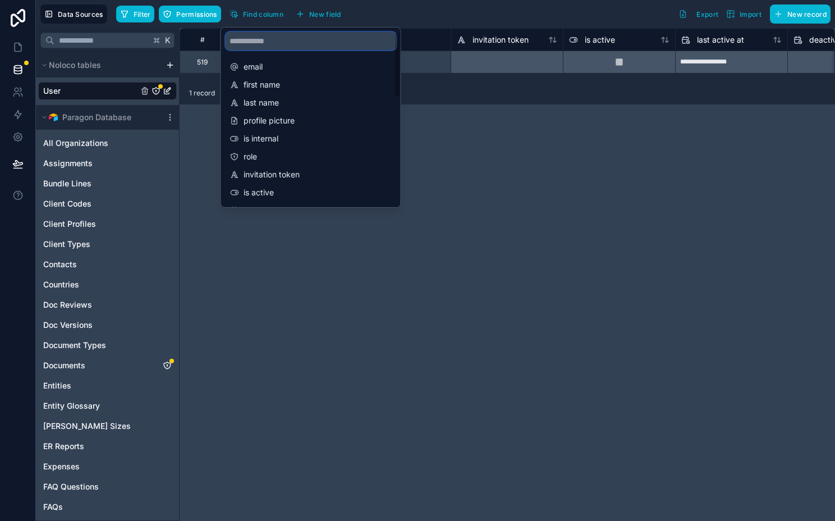
click at [260, 38] on input "scrollable content" at bounding box center [311, 41] width 171 height 18
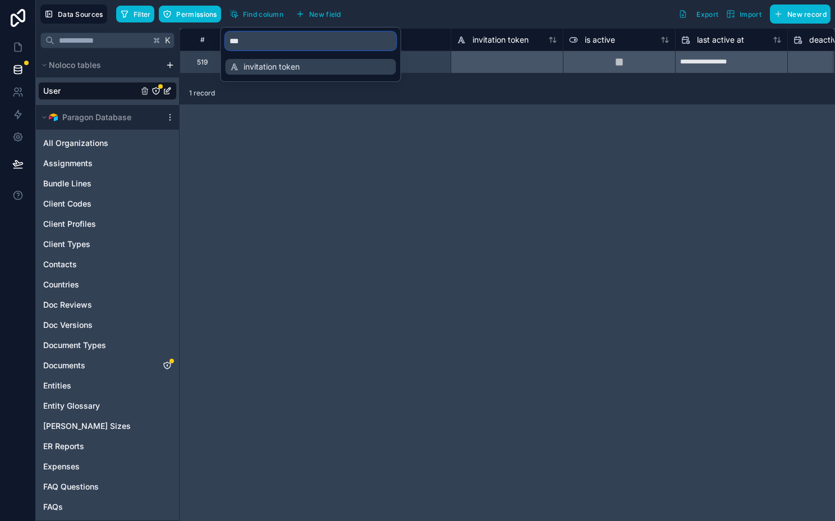
type input "***"
click at [277, 67] on span "invitation token" at bounding box center [312, 66] width 136 height 11
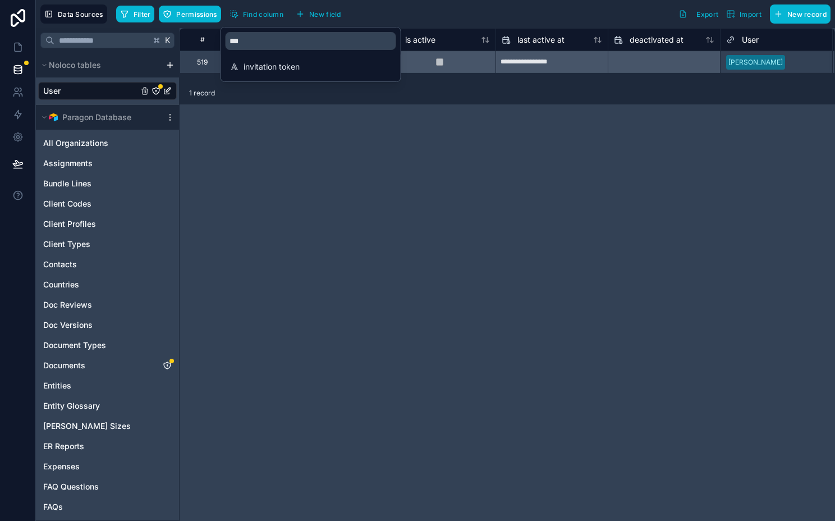
scroll to position [0, 673]
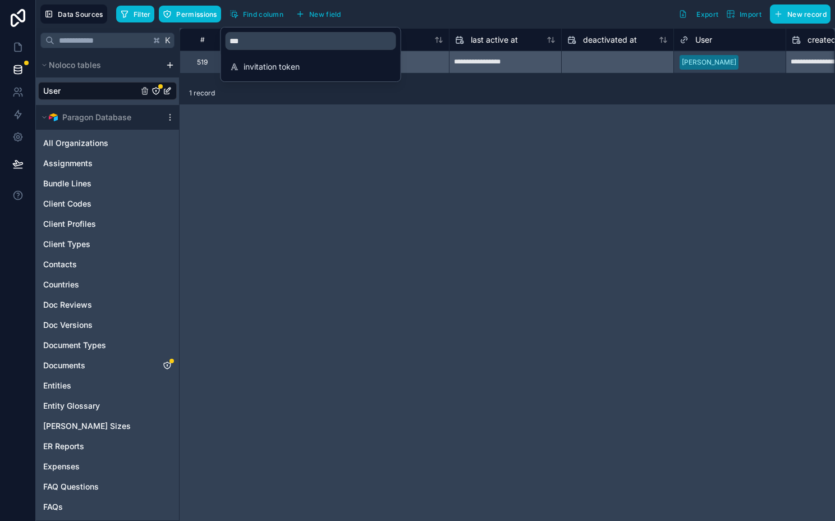
click at [415, 162] on div "**********" at bounding box center [507, 274] width 655 height 493
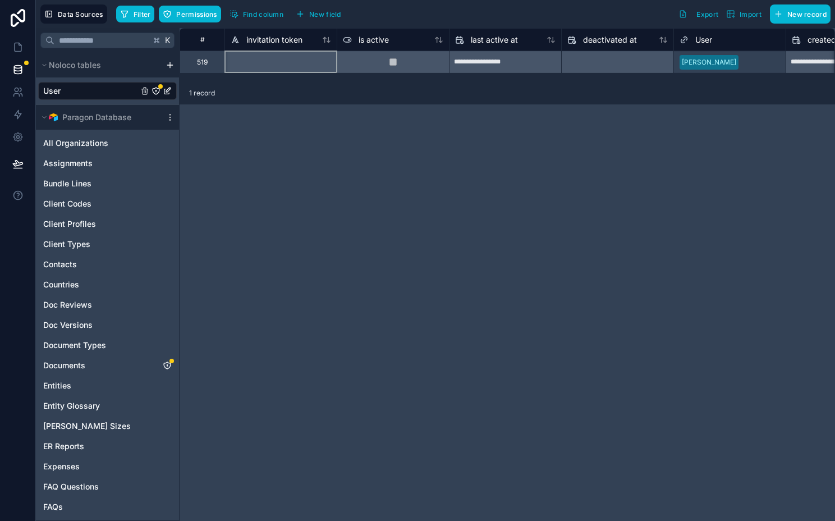
click at [263, 62] on div at bounding box center [280, 62] width 112 height 22
click at [23, 112] on icon at bounding box center [17, 114] width 11 height 11
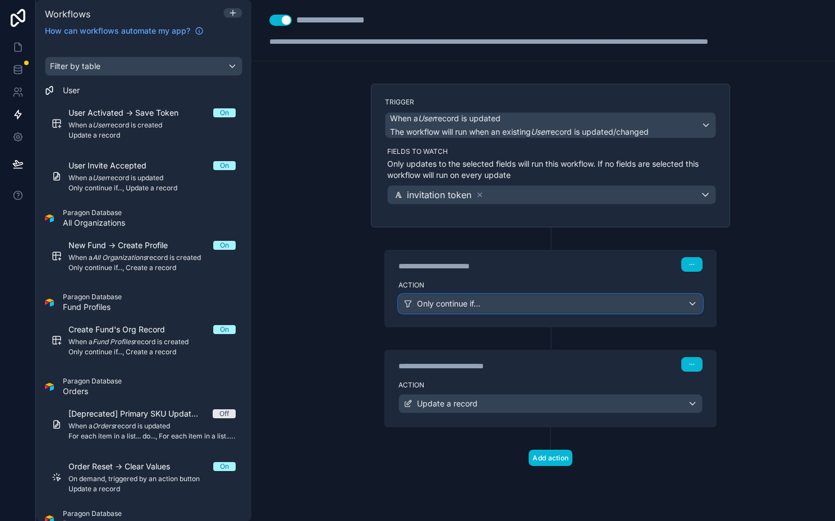
click at [471, 305] on span "Only continue if..." at bounding box center [448, 303] width 63 height 11
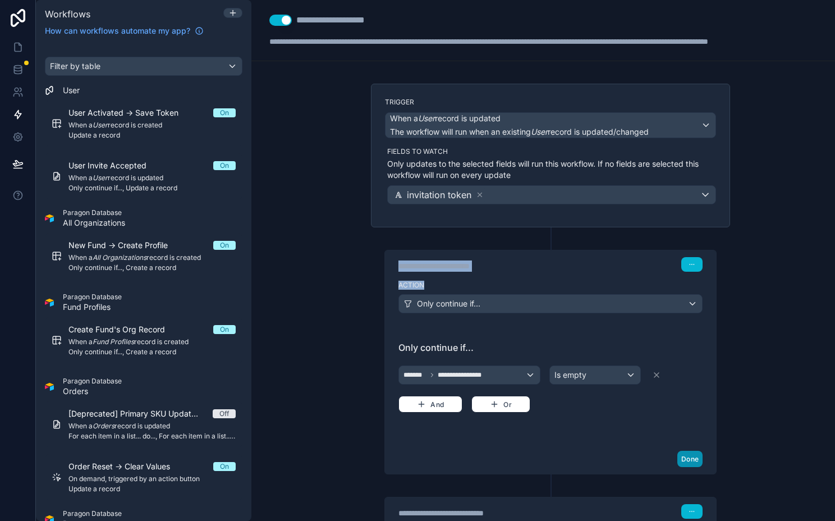
click at [689, 461] on button "Done" at bounding box center [689, 459] width 25 height 16
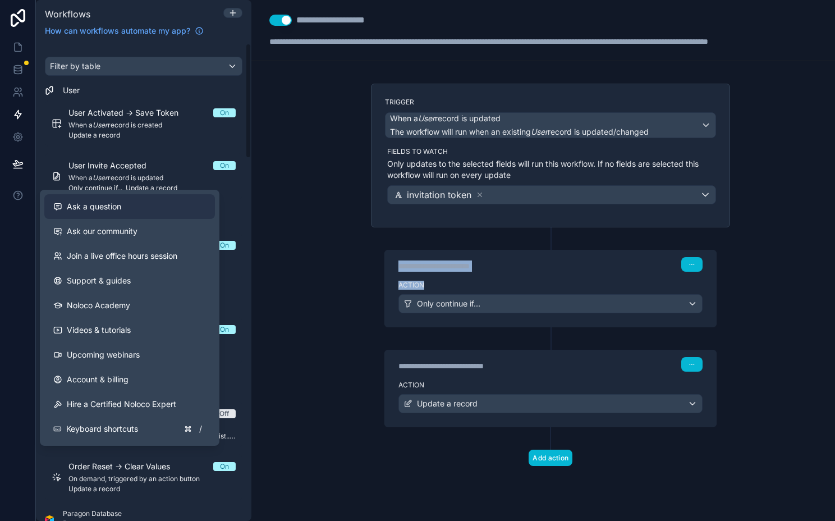
click at [79, 204] on span "Ask a question" at bounding box center [94, 206] width 54 height 11
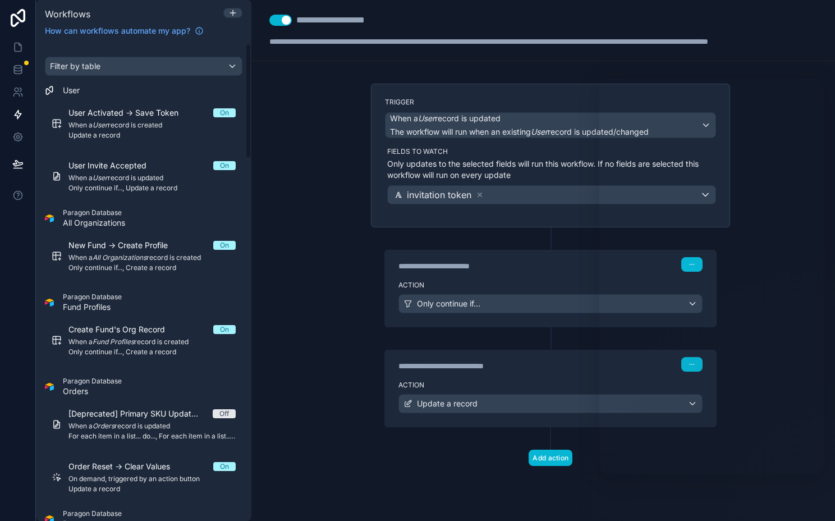
click at [299, 219] on div "**********" at bounding box center [550, 260] width 599 height 521
click at [294, 71] on div "**********" at bounding box center [550, 260] width 599 height 521
click at [20, 164] on icon at bounding box center [18, 163] width 10 height 6
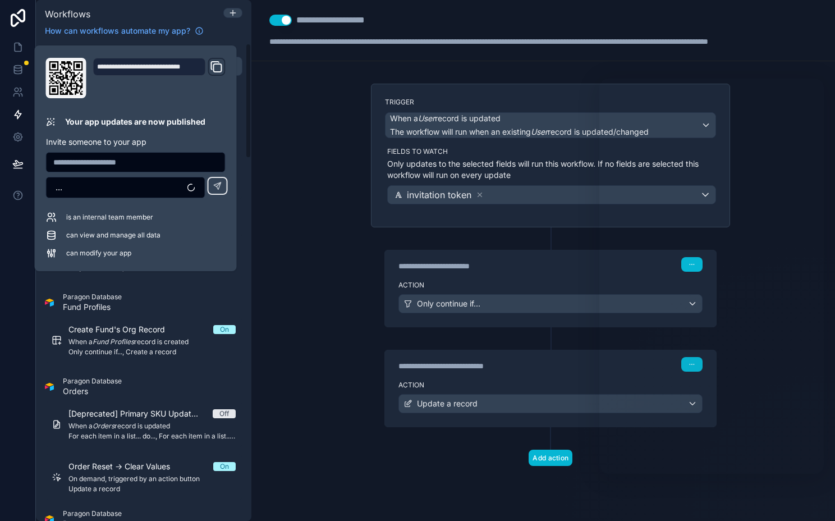
click at [293, 169] on div "**********" at bounding box center [550, 260] width 599 height 521
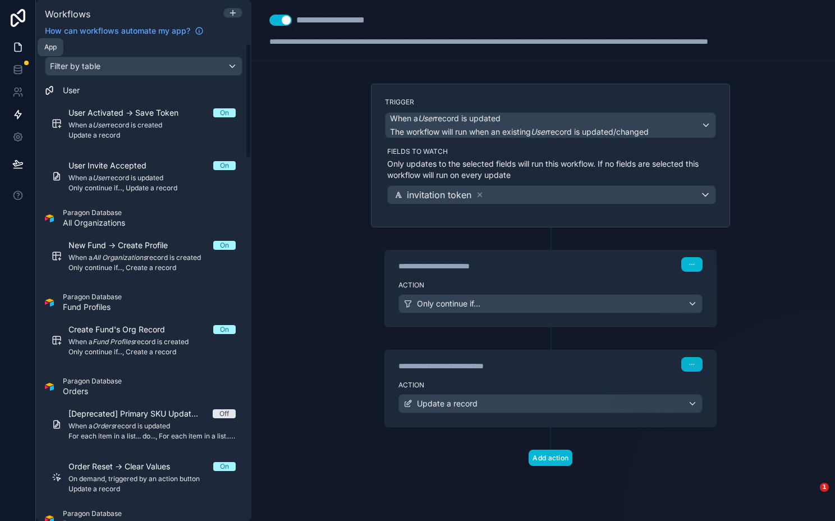
click at [18, 44] on icon at bounding box center [17, 47] width 11 height 11
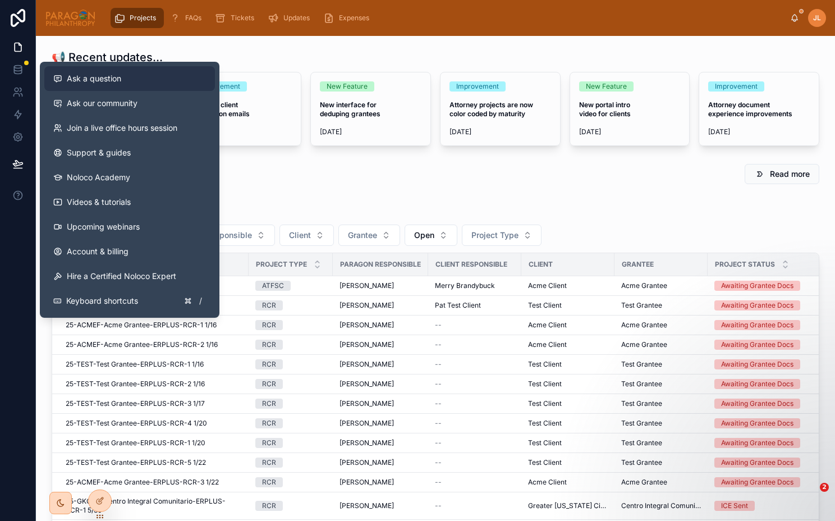
click at [100, 81] on span "Ask a question" at bounding box center [94, 78] width 54 height 11
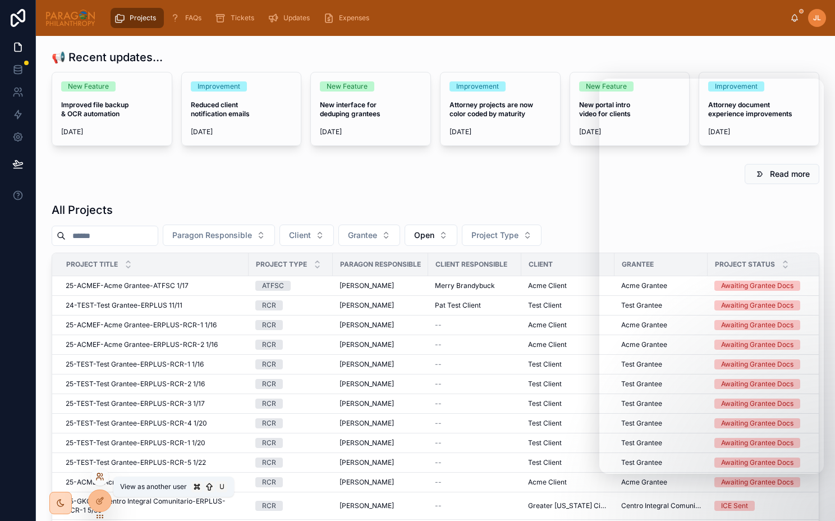
click at [98, 479] on icon at bounding box center [99, 476] width 9 height 9
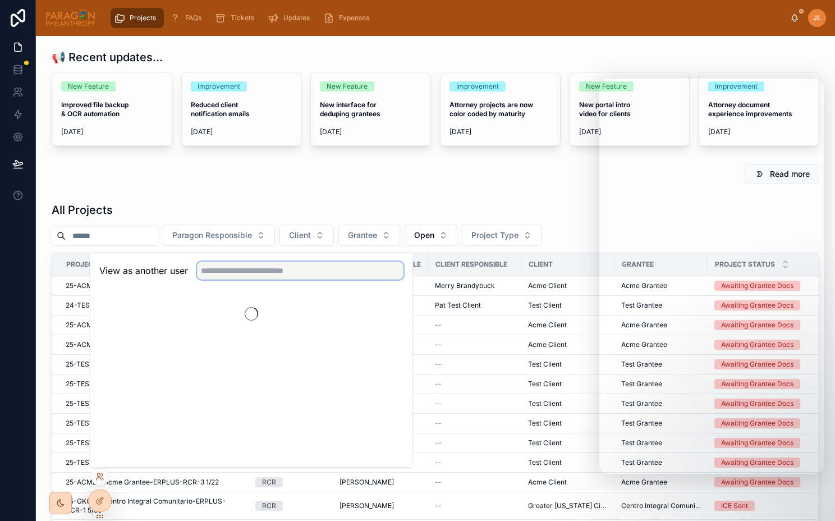
click at [259, 279] on input "text" at bounding box center [300, 271] width 207 height 18
type input "*****"
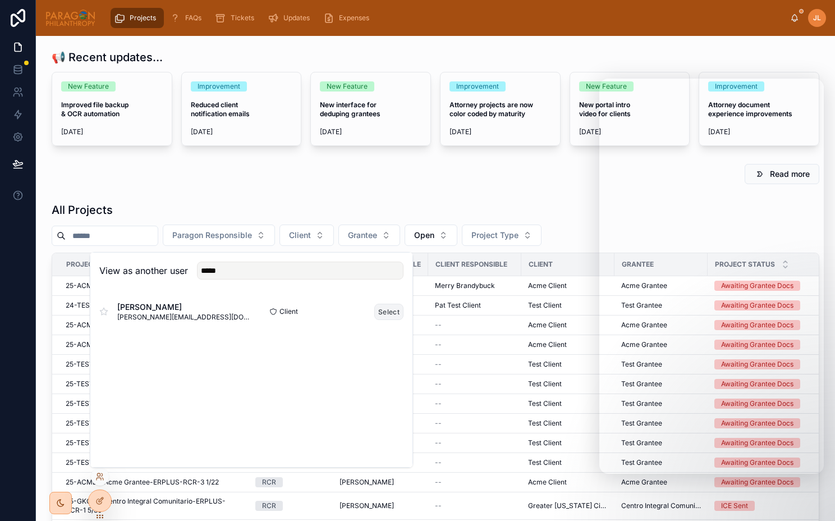
click at [392, 313] on button "Select" at bounding box center [388, 312] width 29 height 16
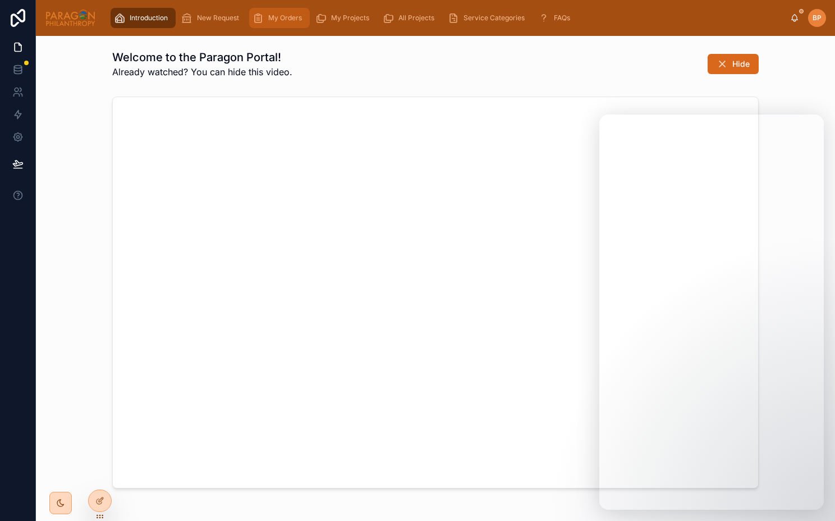
click at [281, 24] on div "My Orders" at bounding box center [280, 18] width 54 height 18
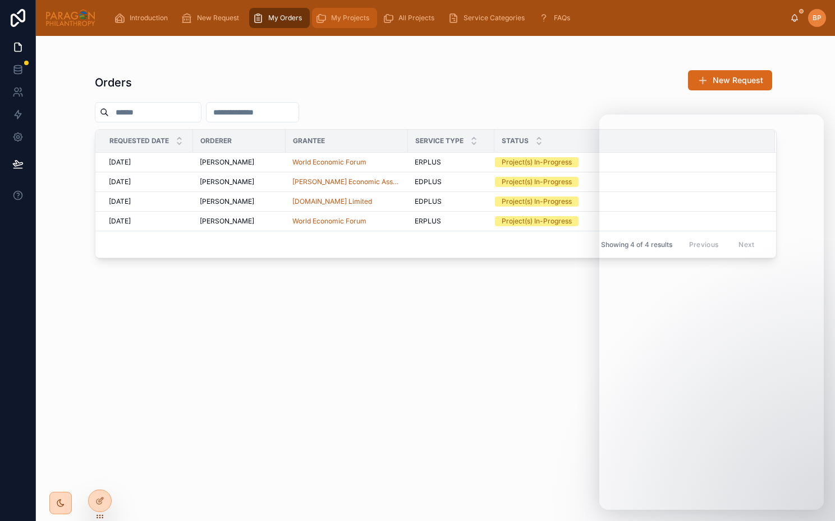
click at [324, 16] on icon "scrollable content" at bounding box center [320, 17] width 11 height 11
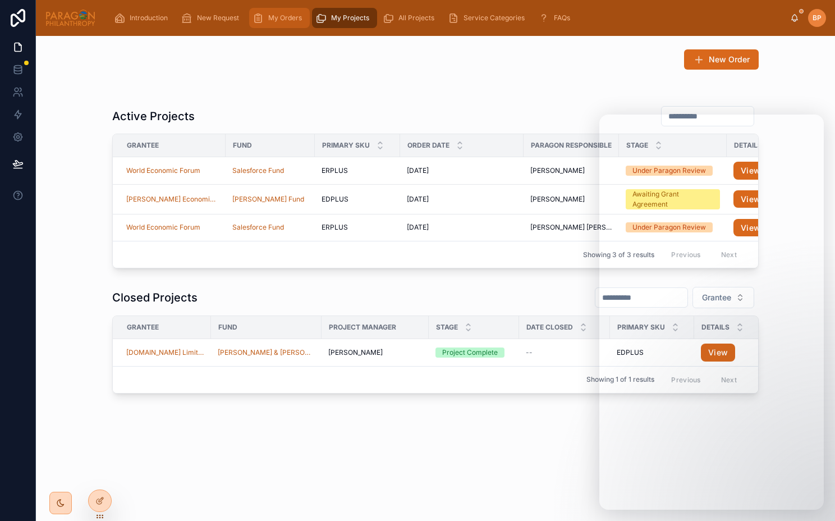
click at [289, 17] on span "My Orders" at bounding box center [285, 17] width 34 height 9
